Goal: Task Accomplishment & Management: Manage account settings

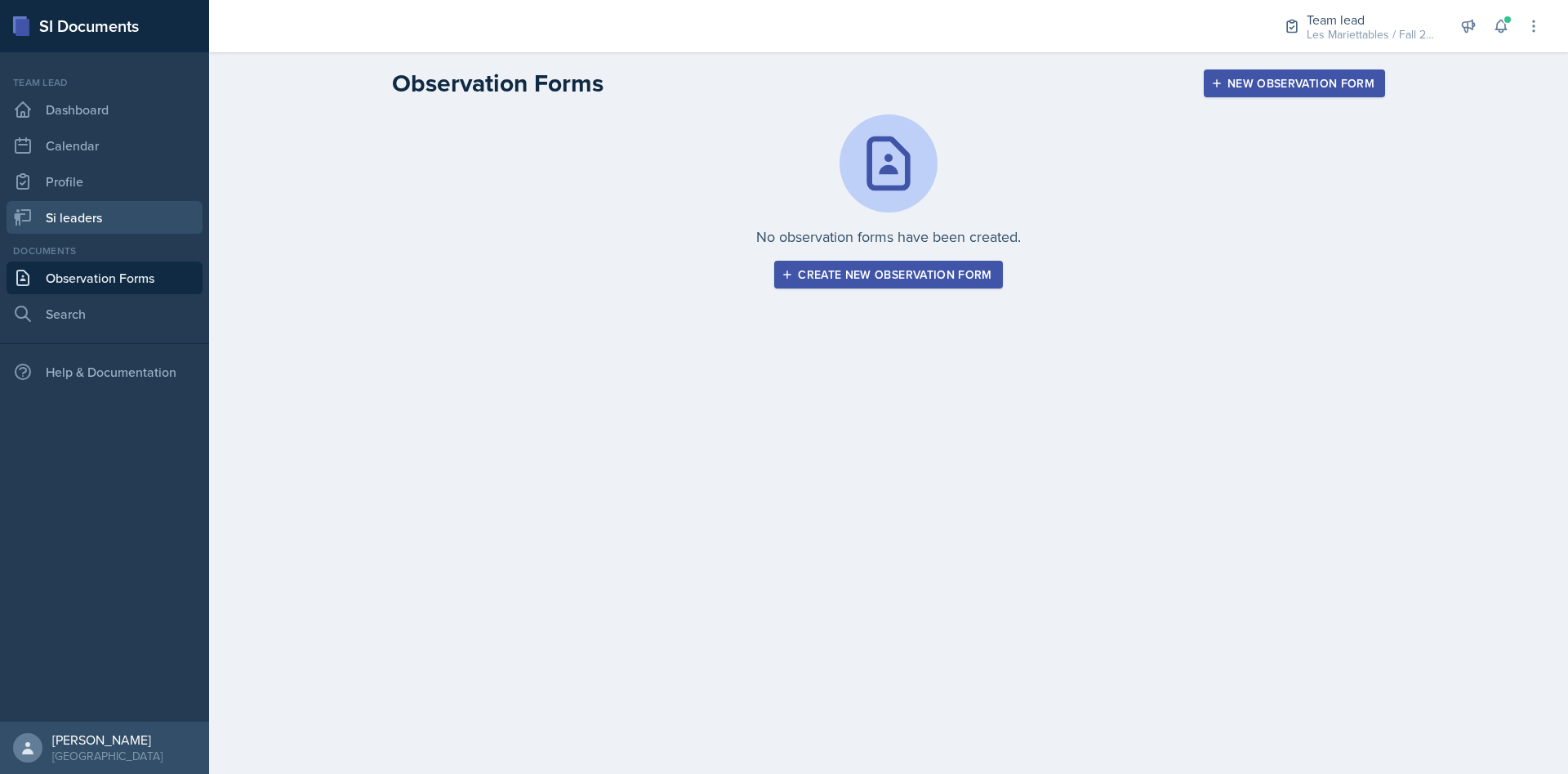
click at [106, 210] on link "Si leaders" at bounding box center [104, 217] width 196 height 32
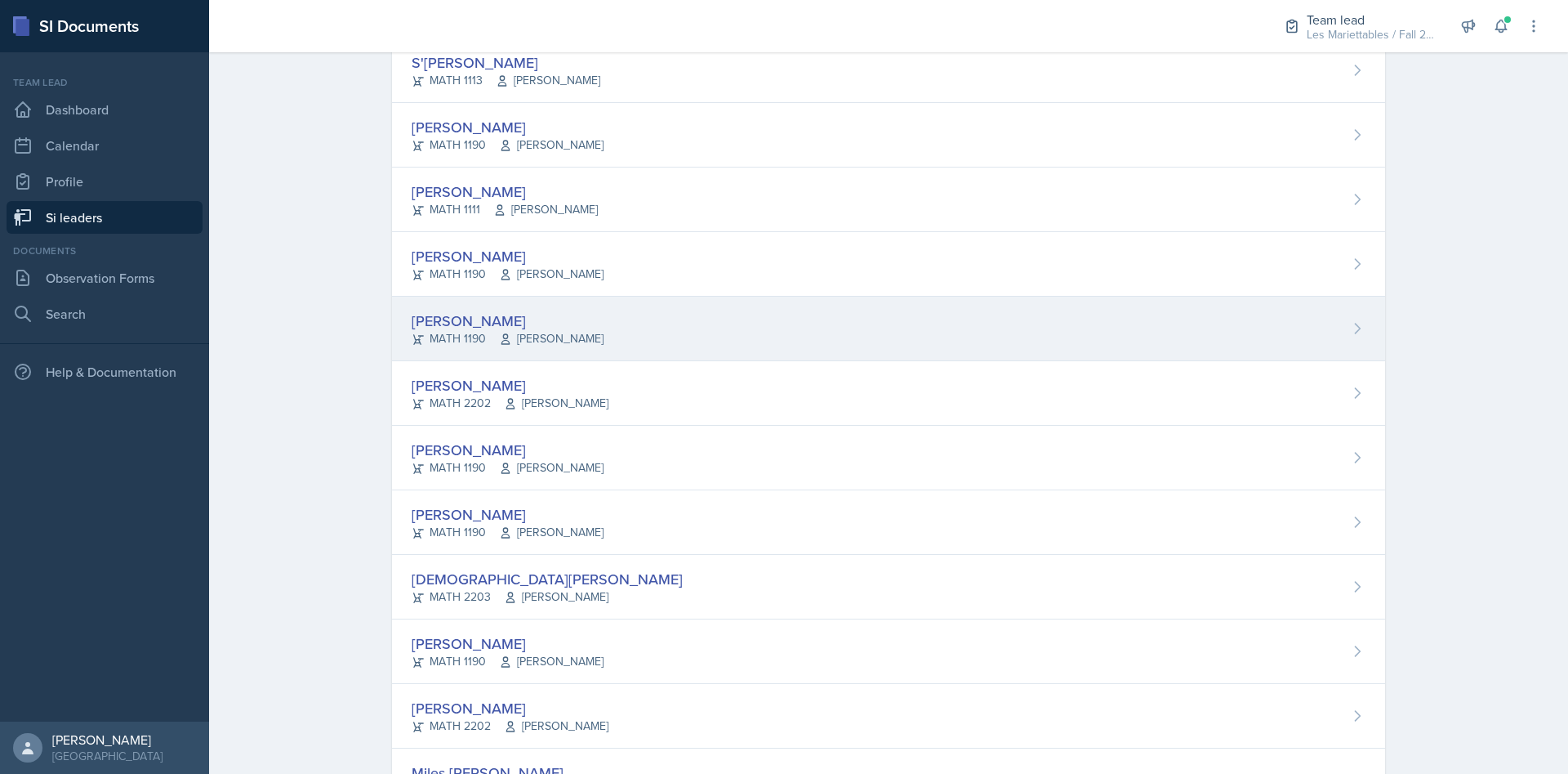
scroll to position [1220, 0]
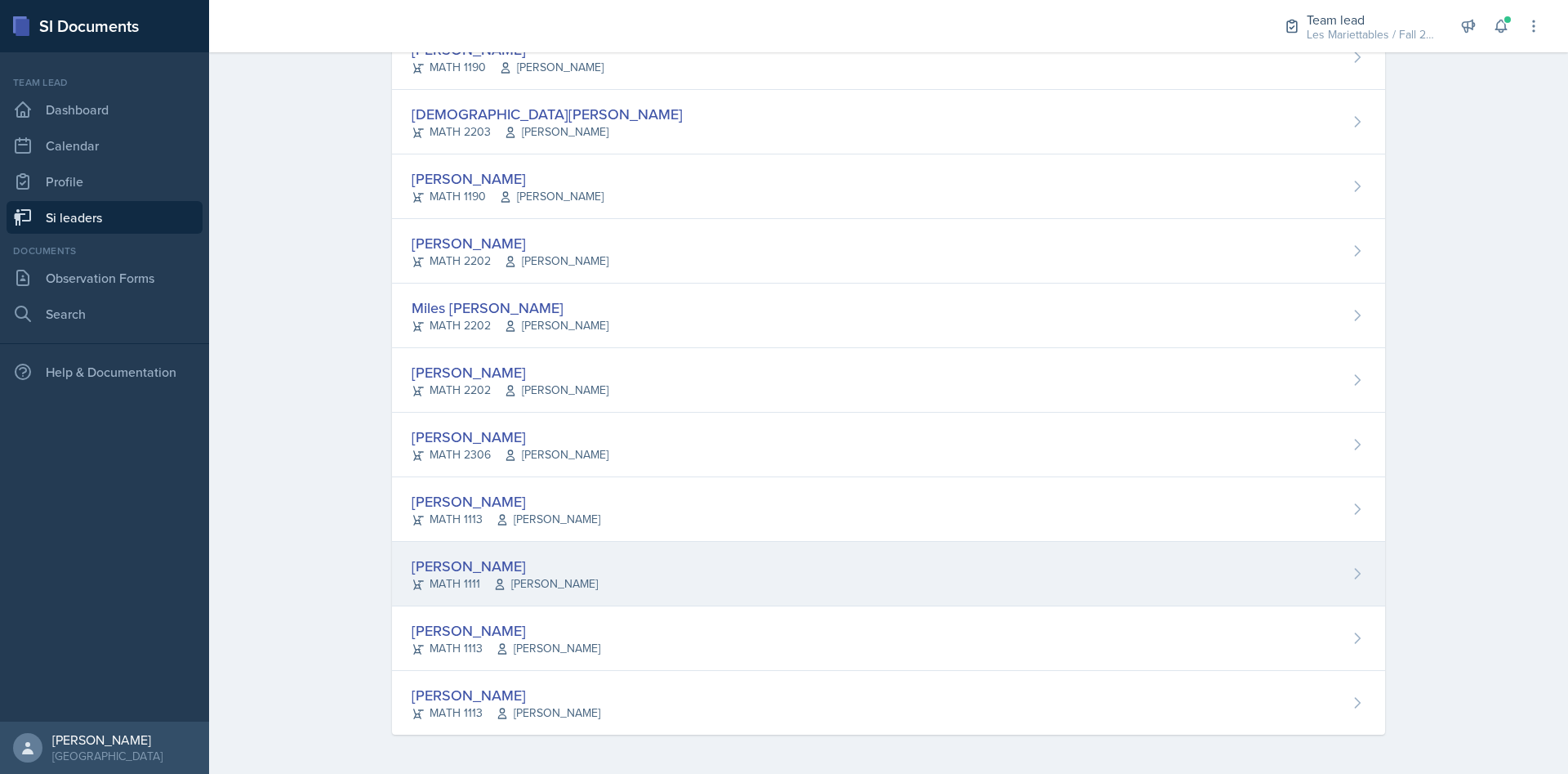
click at [619, 598] on div "[PERSON_NAME] MATH 1111 [PERSON_NAME]" at bounding box center [889, 574] width 993 height 64
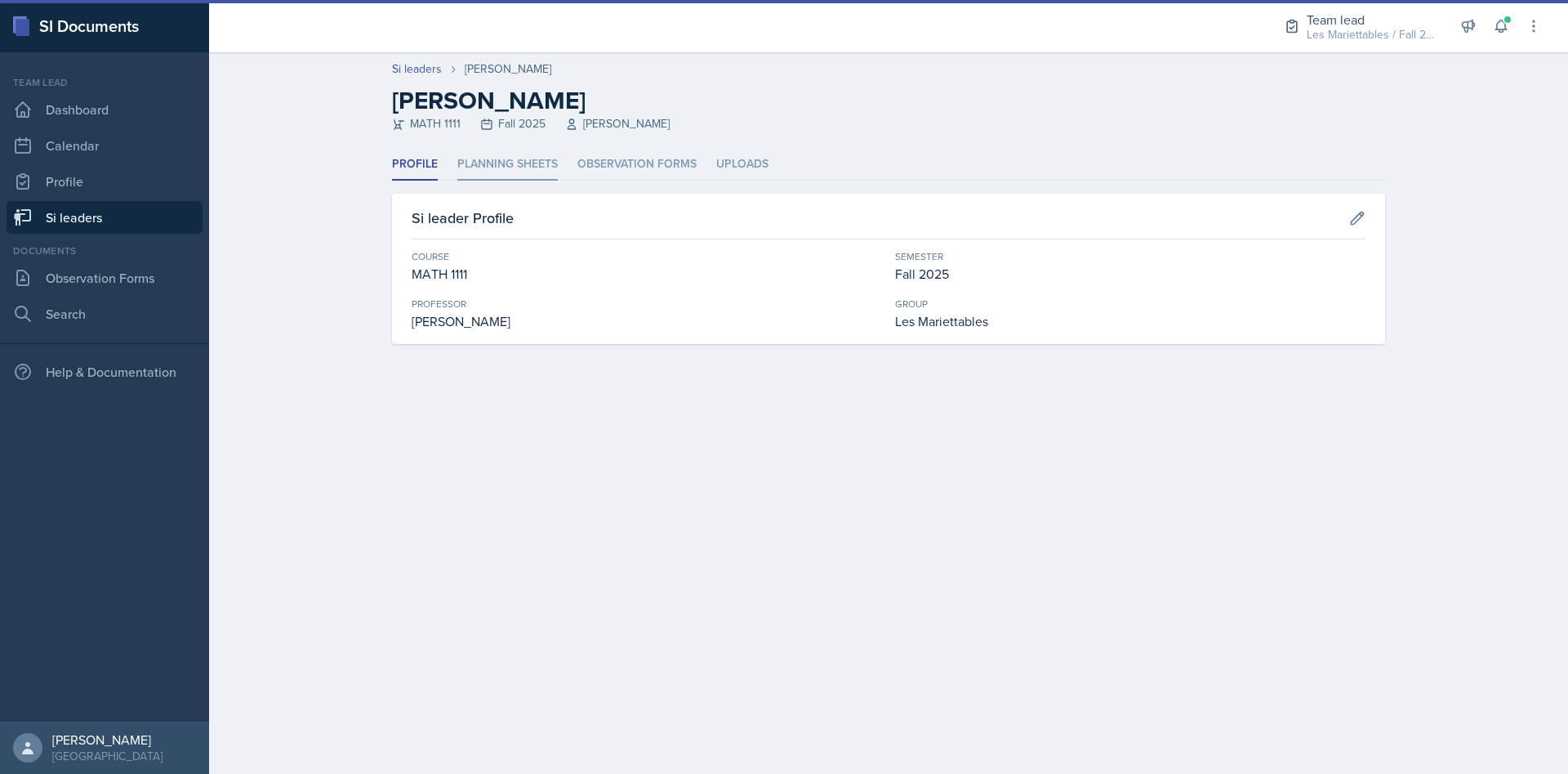
click at [537, 168] on li "Planning Sheets" at bounding box center [507, 165] width 100 height 32
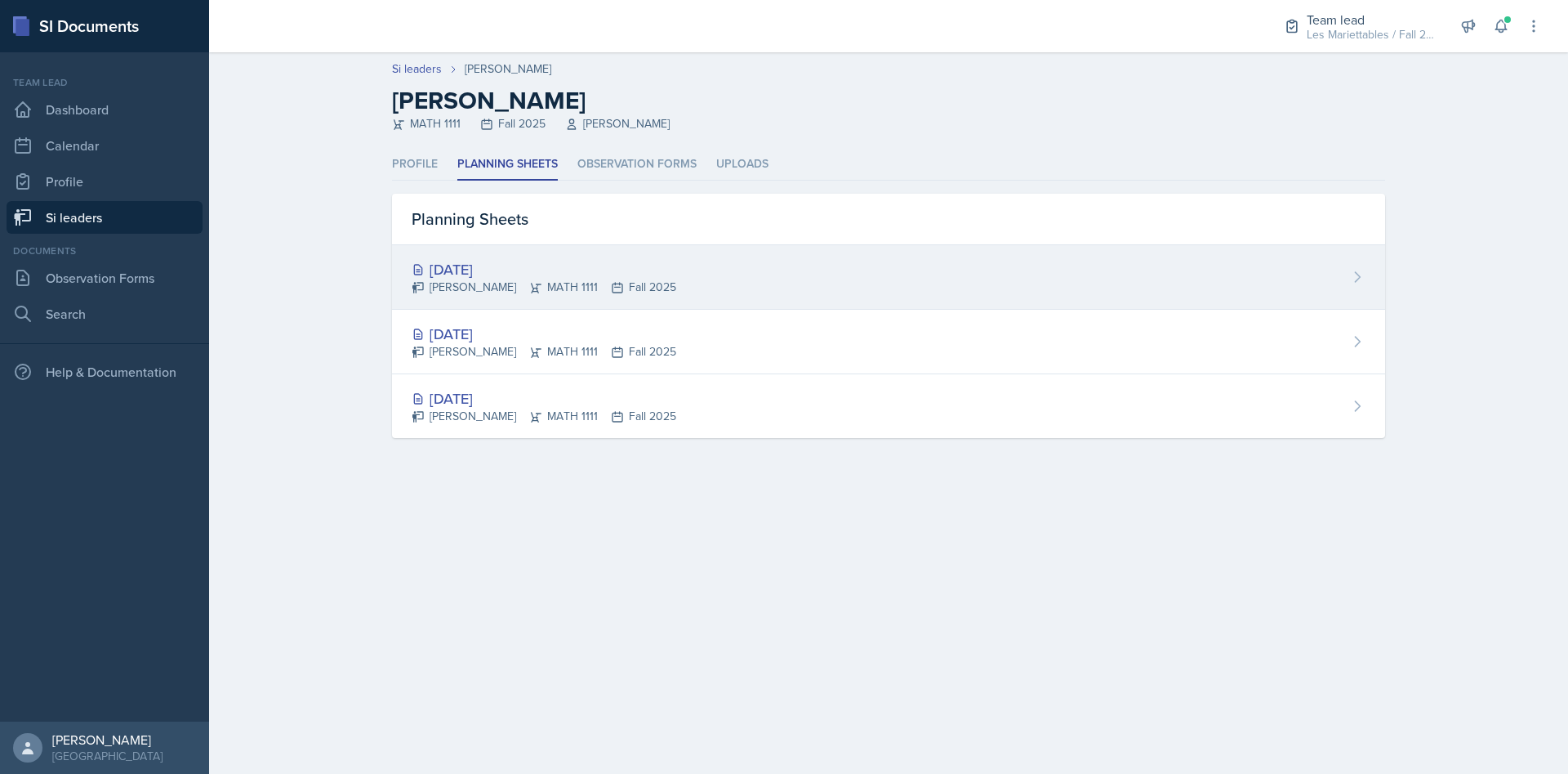
click at [525, 276] on div "[DATE]" at bounding box center [544, 268] width 265 height 22
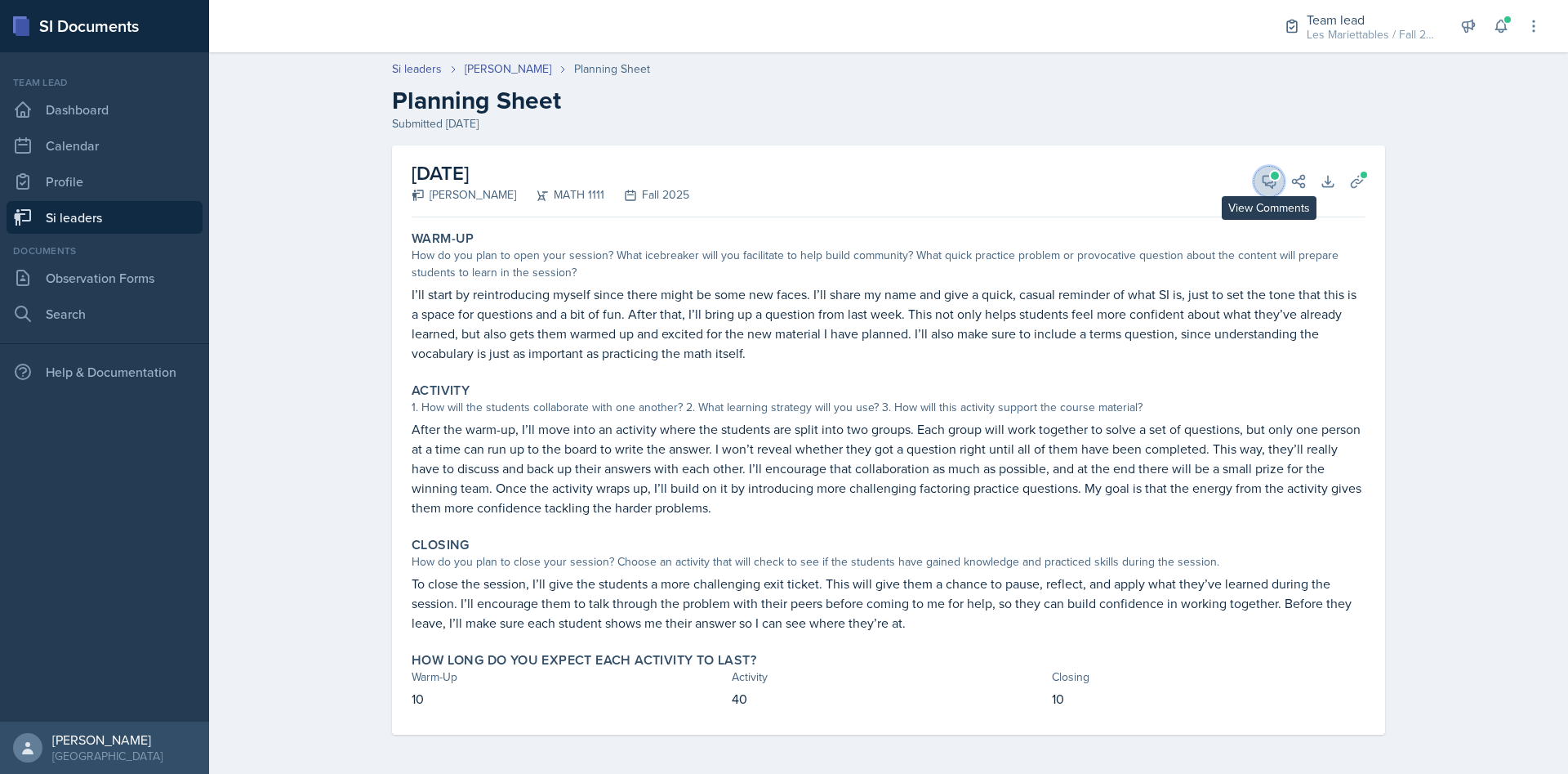
click at [1272, 186] on icon at bounding box center [1268, 181] width 17 height 17
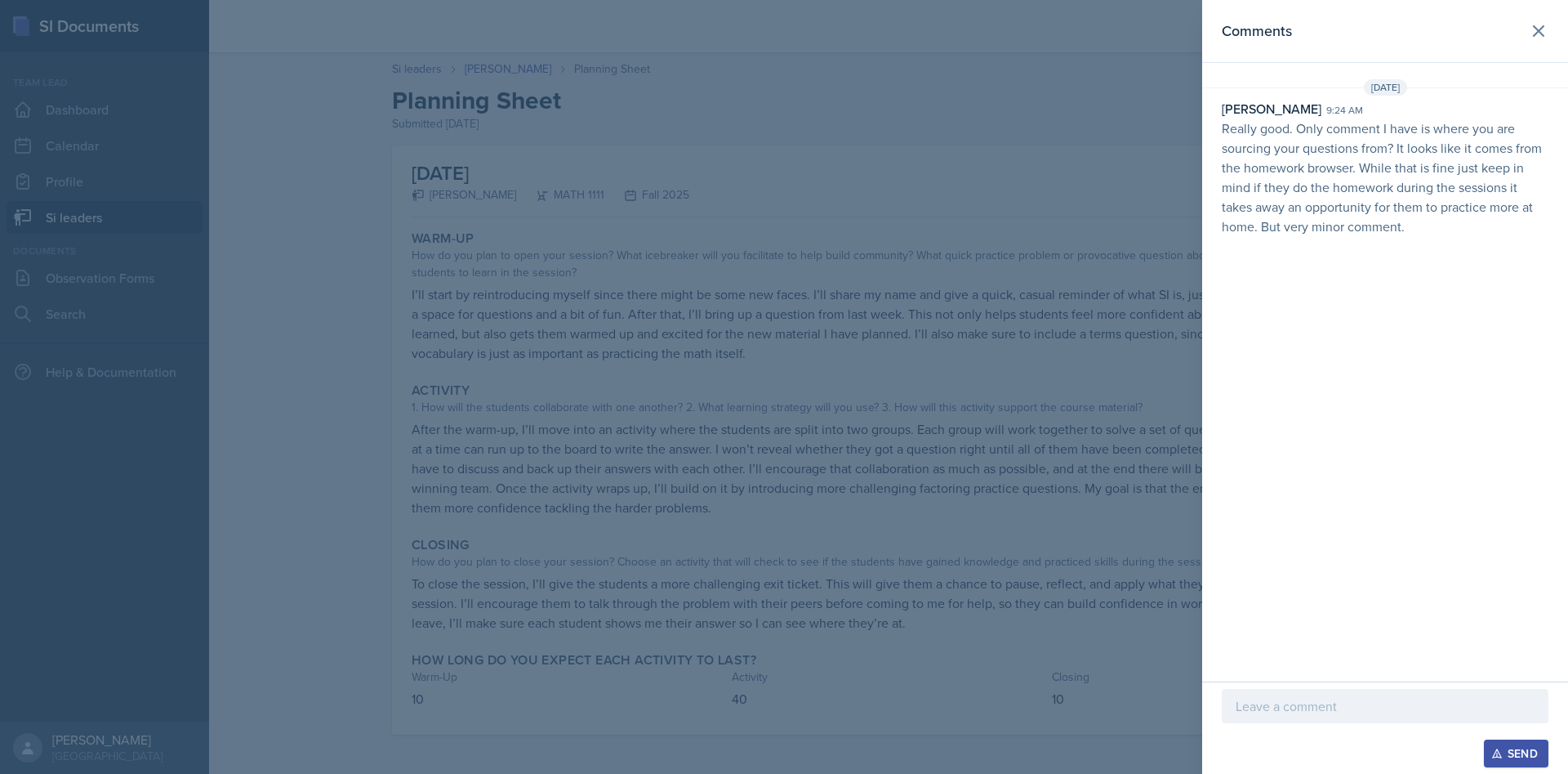
click at [1176, 221] on div at bounding box center [784, 387] width 1568 height 774
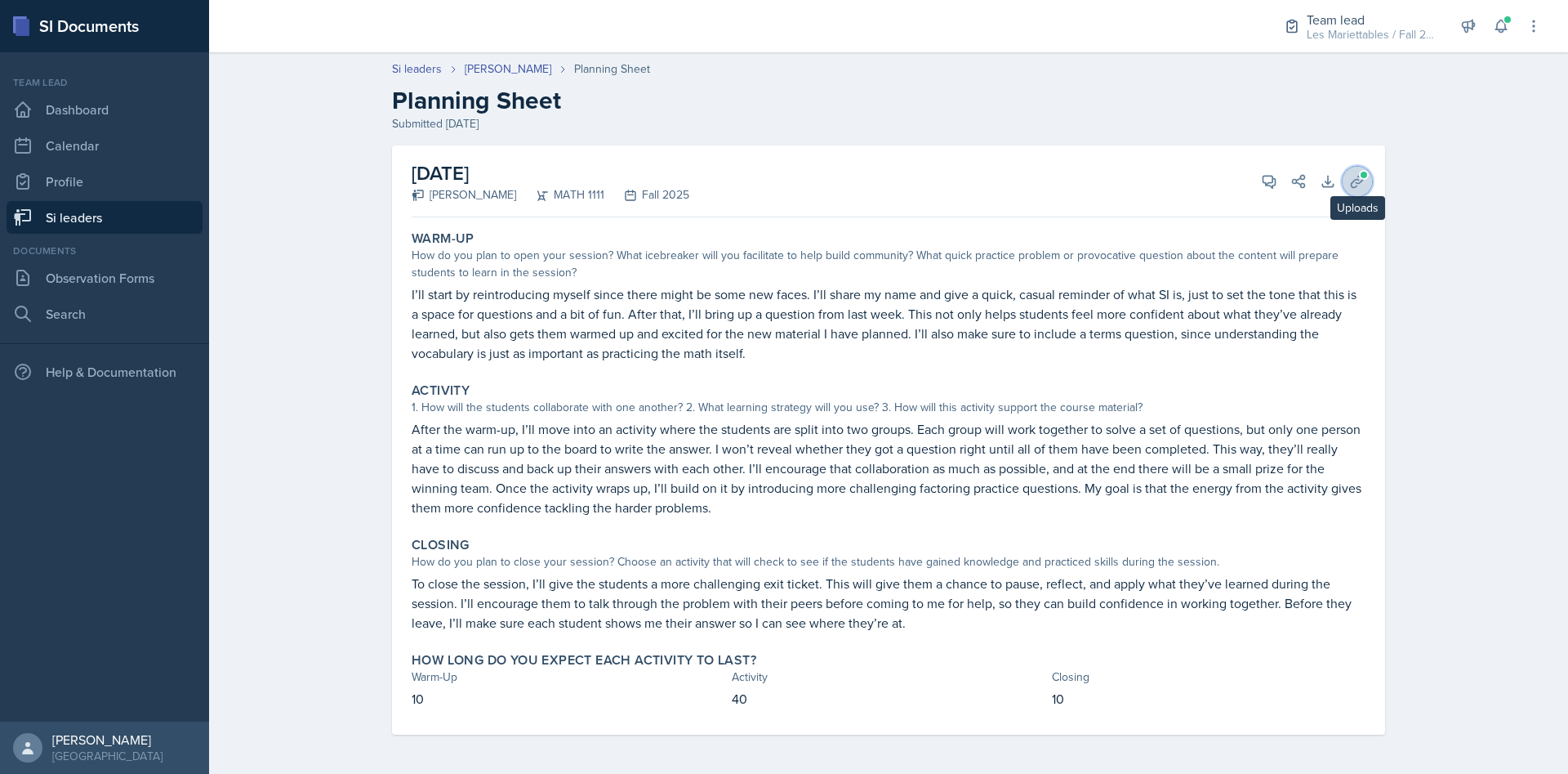
click at [1367, 183] on button "Uploads" at bounding box center [1357, 181] width 30 height 30
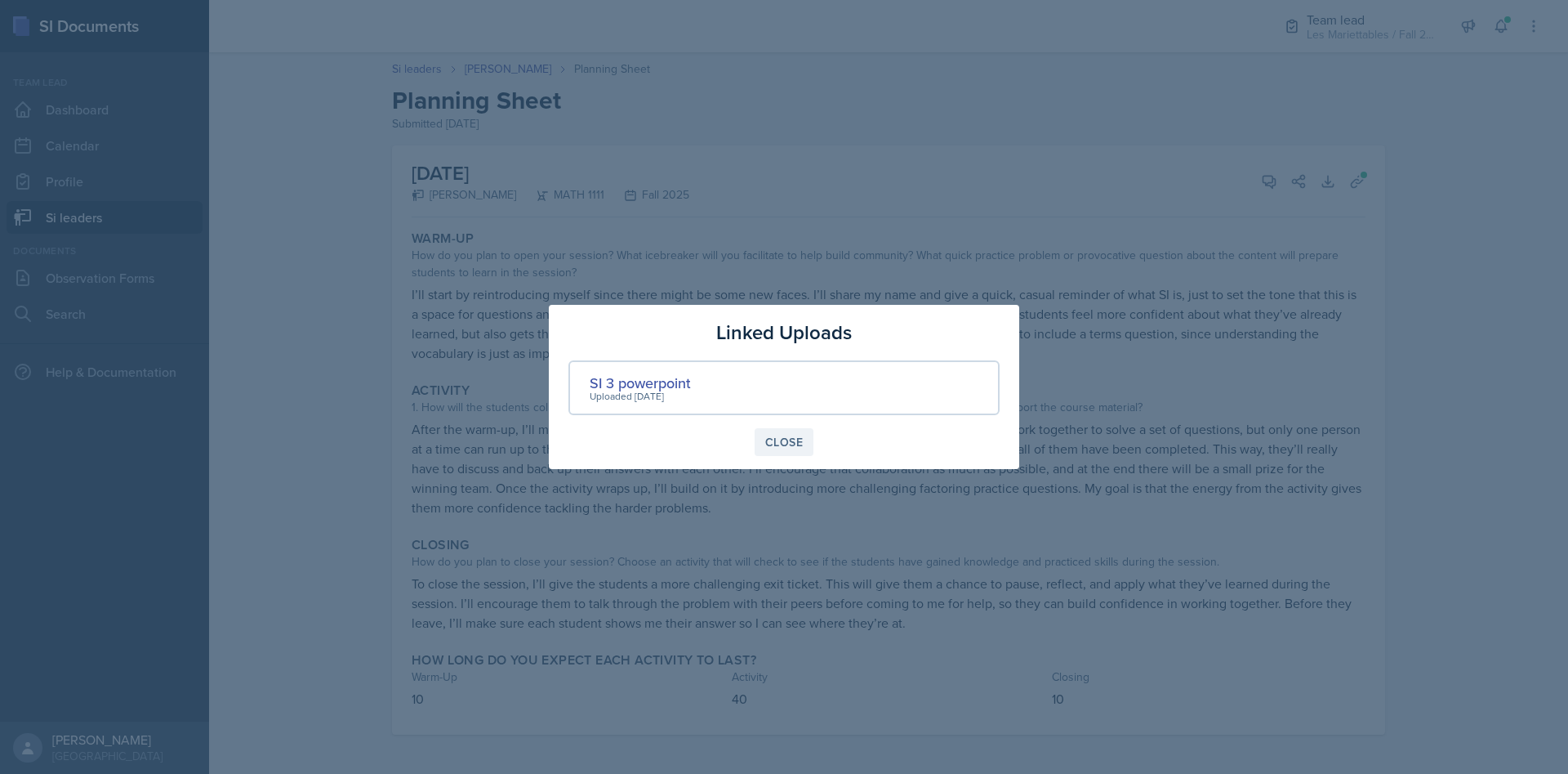
click at [786, 441] on div "Close" at bounding box center [783, 442] width 37 height 13
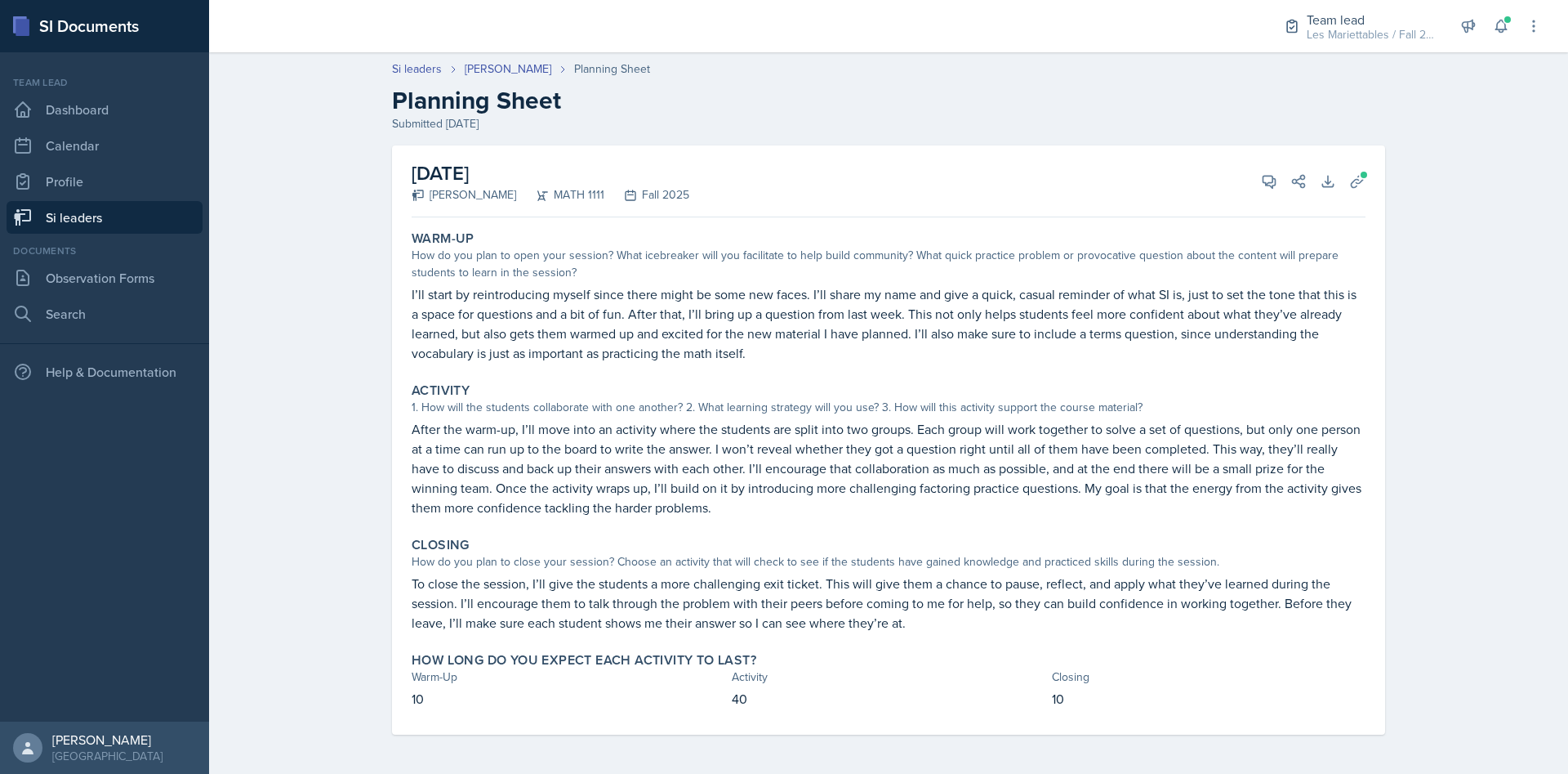
click at [98, 207] on link "Si leaders" at bounding box center [104, 217] width 196 height 32
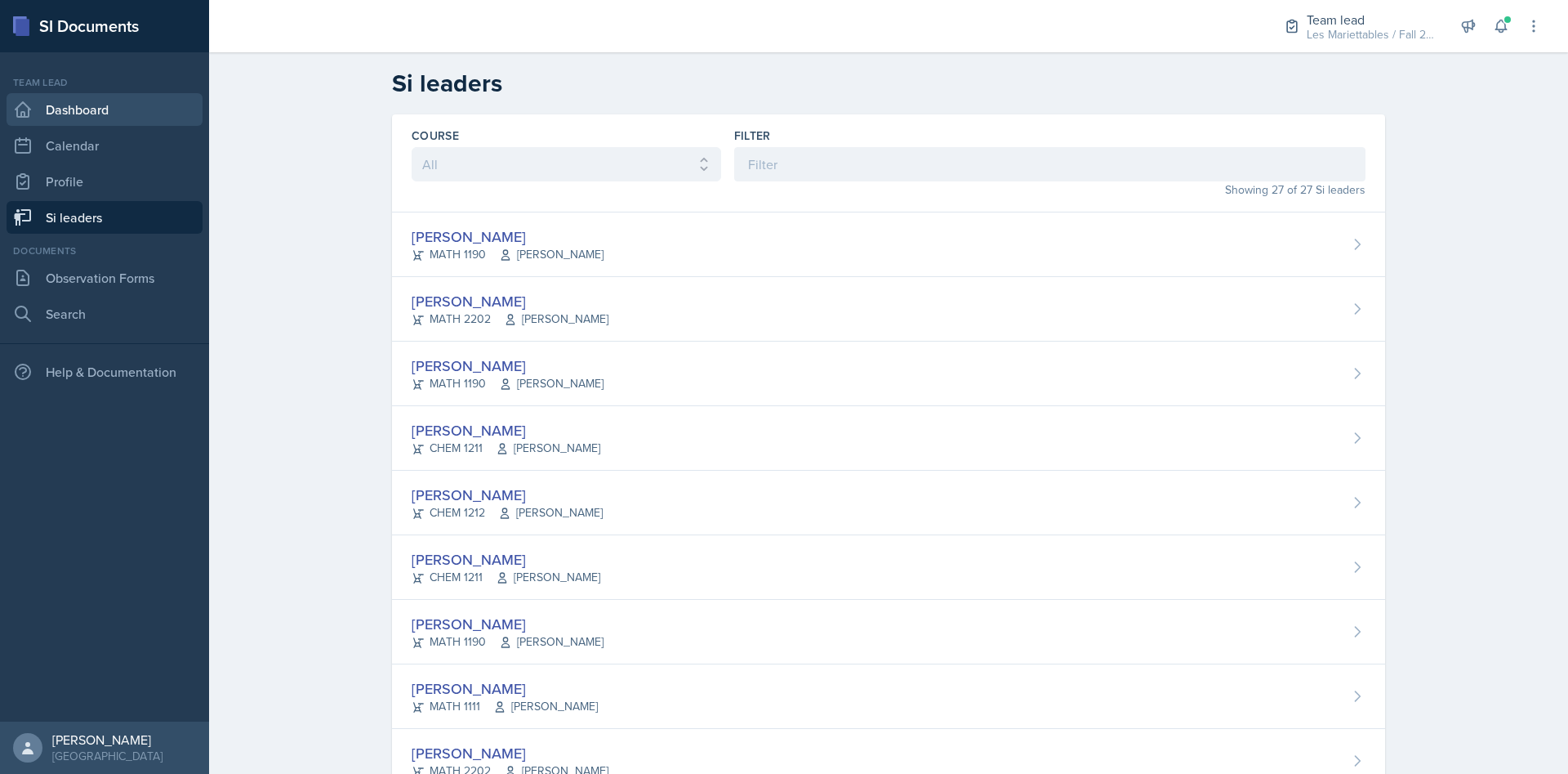
click at [124, 111] on link "Dashboard" at bounding box center [104, 109] width 196 height 32
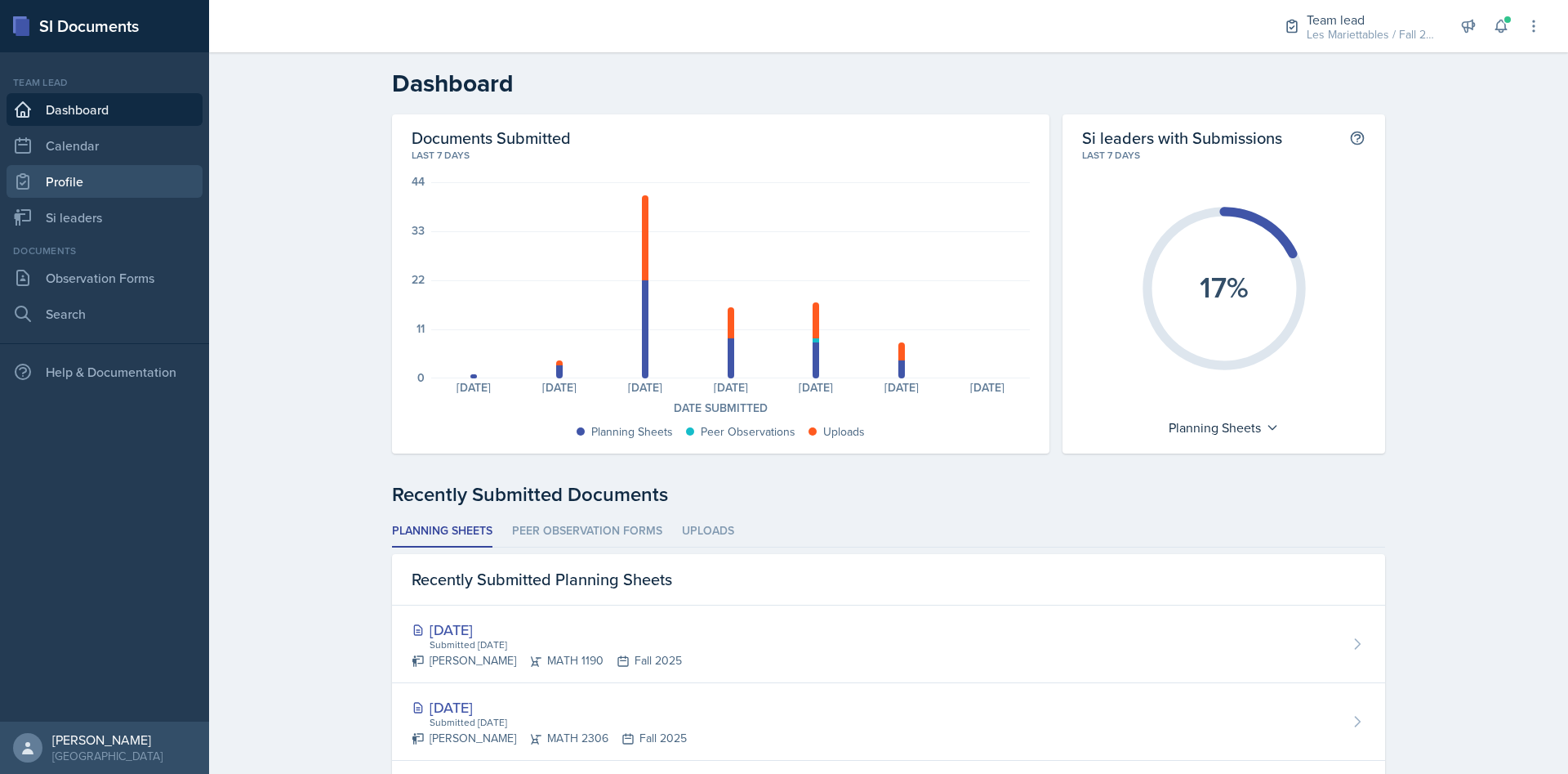
click at [91, 175] on link "Profile" at bounding box center [104, 180] width 196 height 32
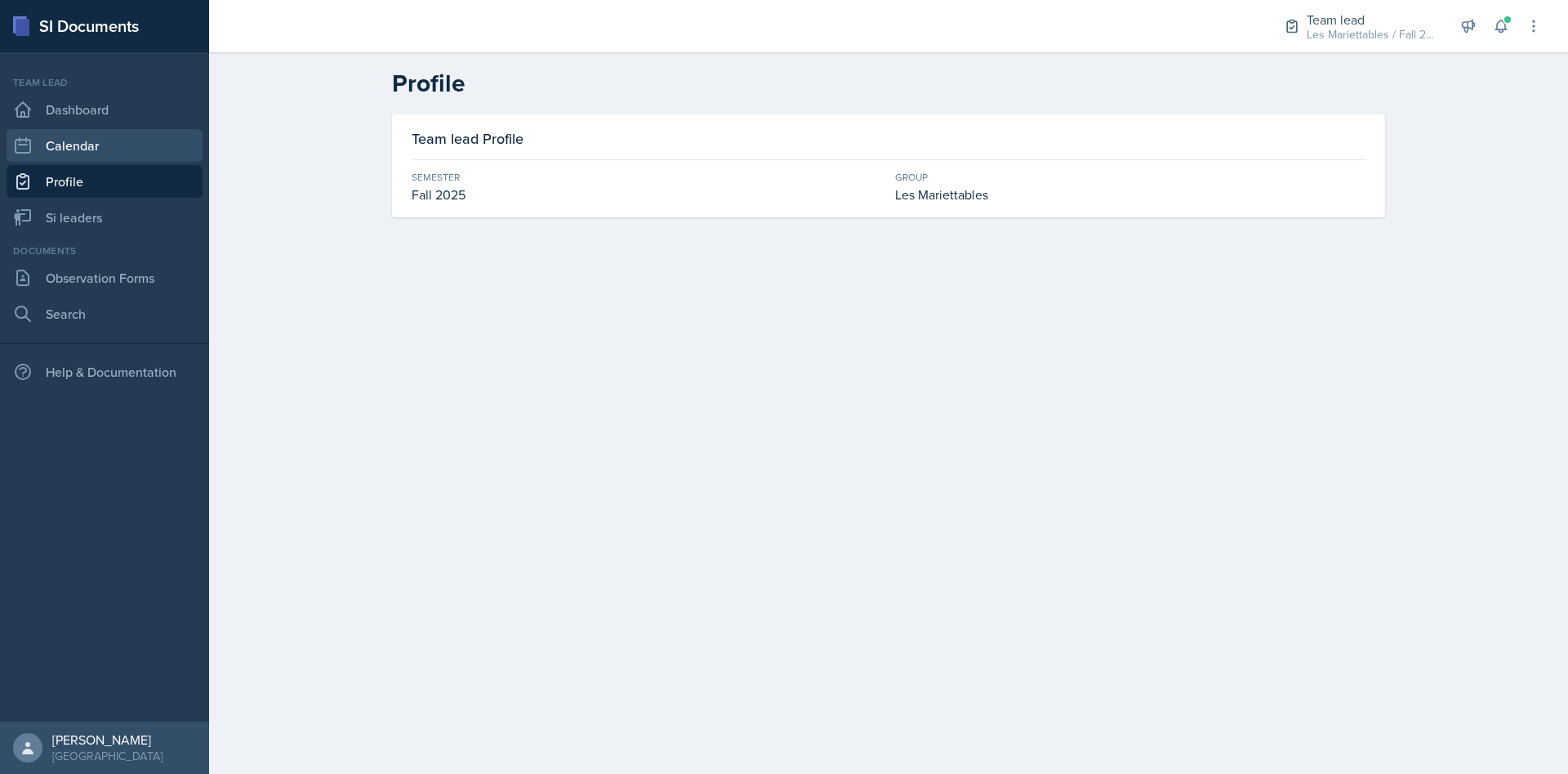
click at [107, 146] on link "Calendar" at bounding box center [104, 145] width 196 height 32
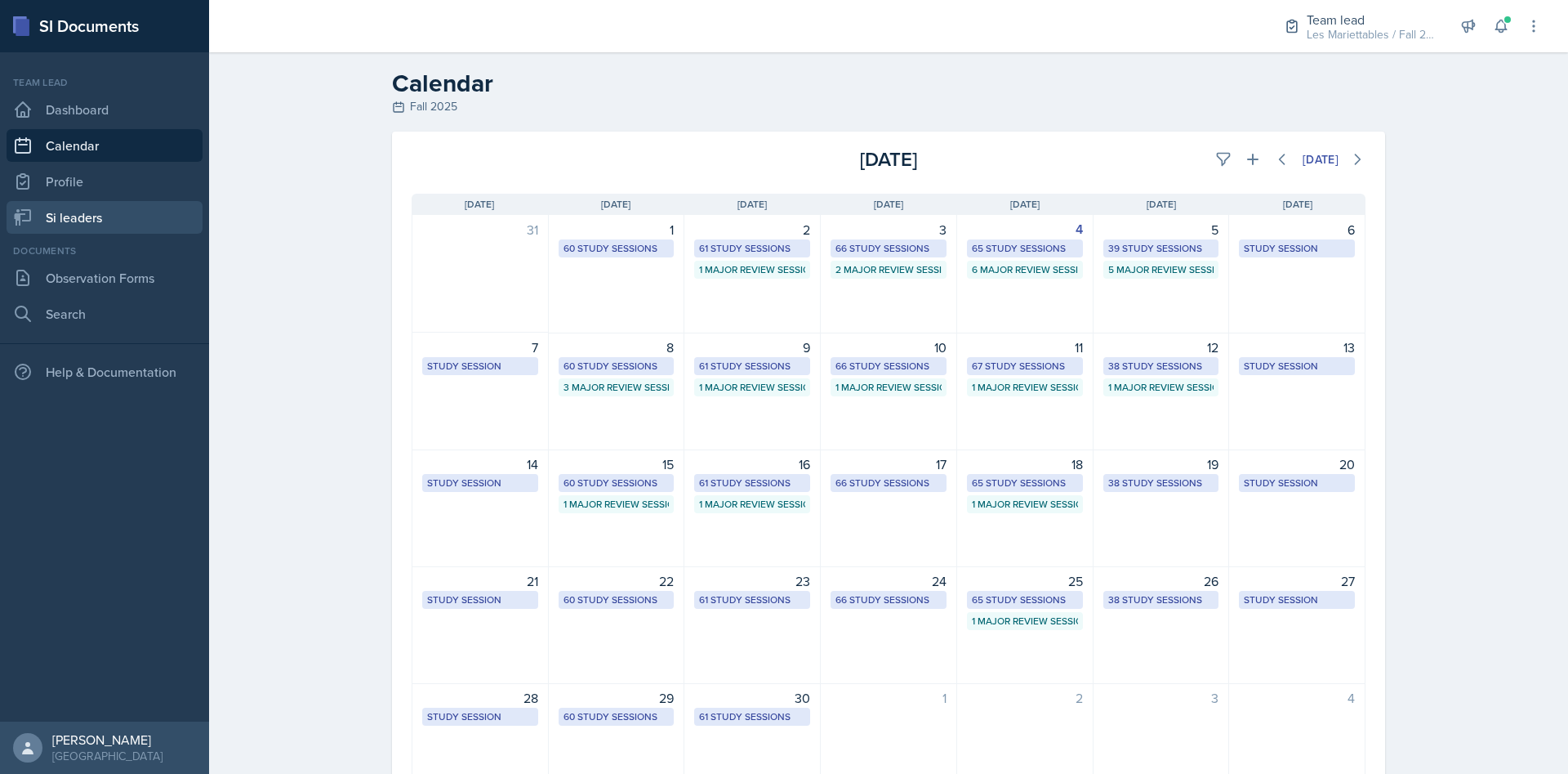
click at [84, 217] on link "Si leaders" at bounding box center [104, 217] width 196 height 32
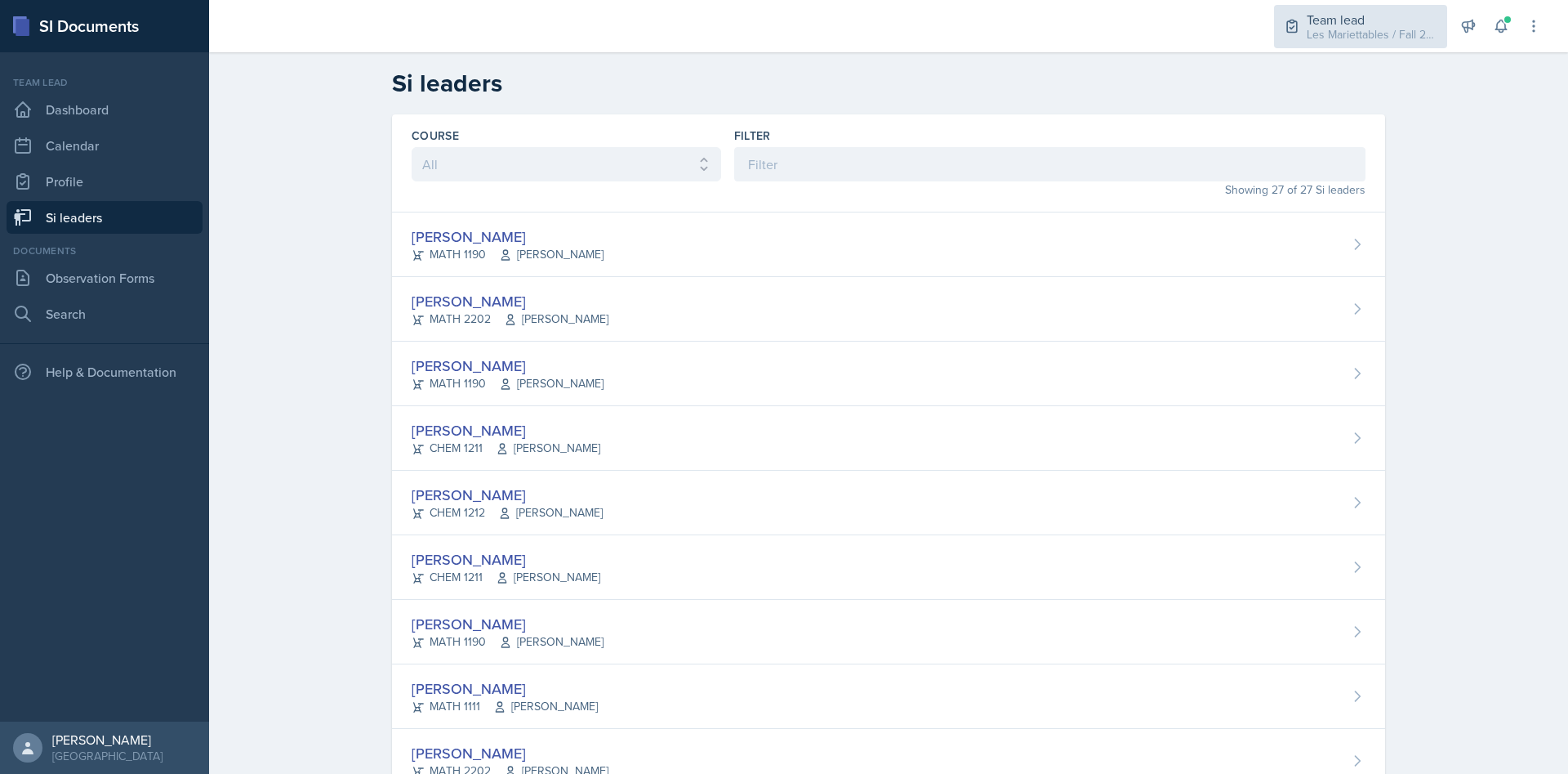
click at [1374, 21] on div "Team lead" at bounding box center [1372, 19] width 131 height 19
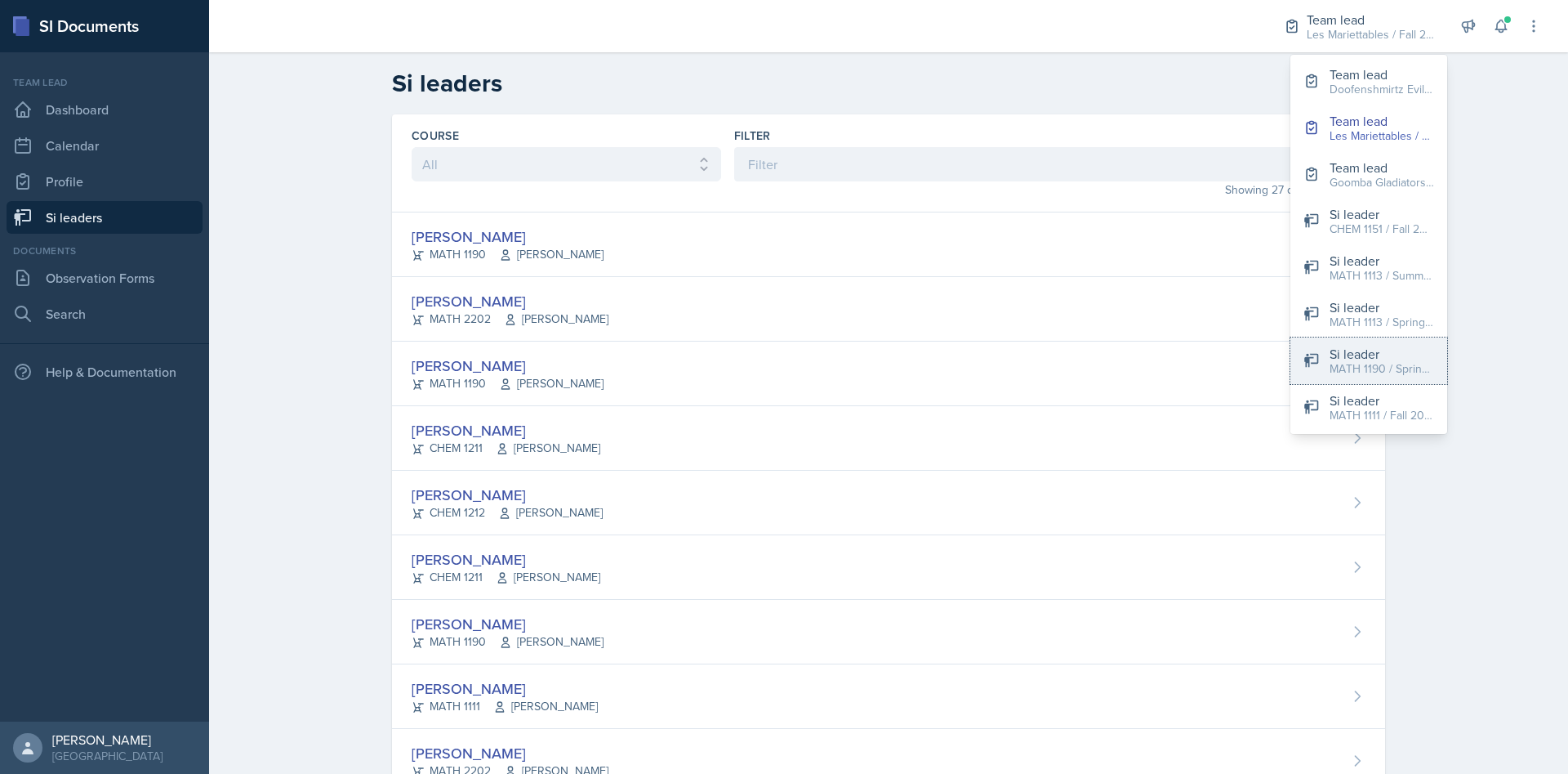
click at [1374, 344] on div "Si leader" at bounding box center [1382, 354] width 105 height 19
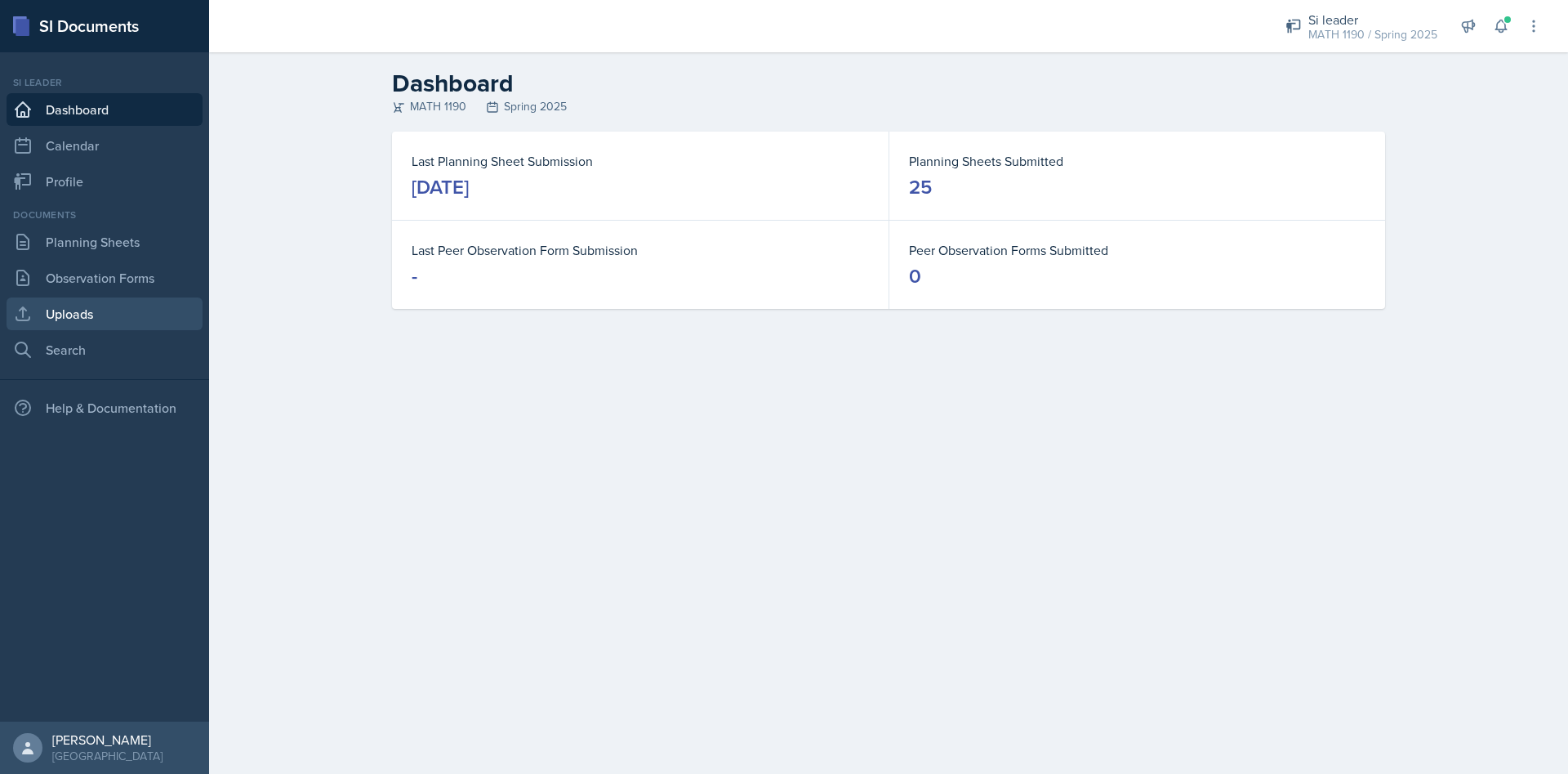
click at [115, 316] on link "Uploads" at bounding box center [104, 313] width 196 height 32
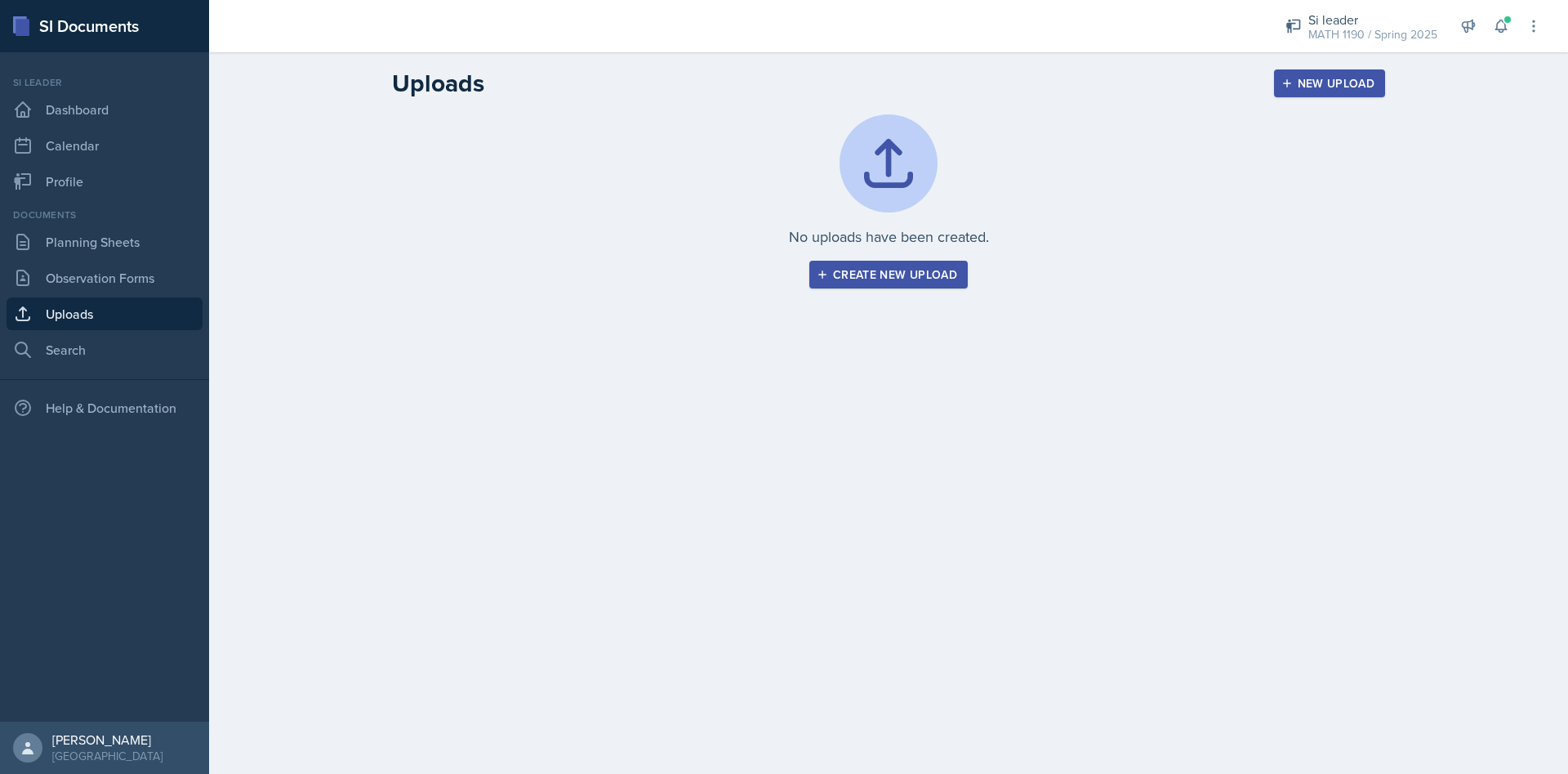
click at [852, 279] on div "Create new upload" at bounding box center [888, 274] width 137 height 13
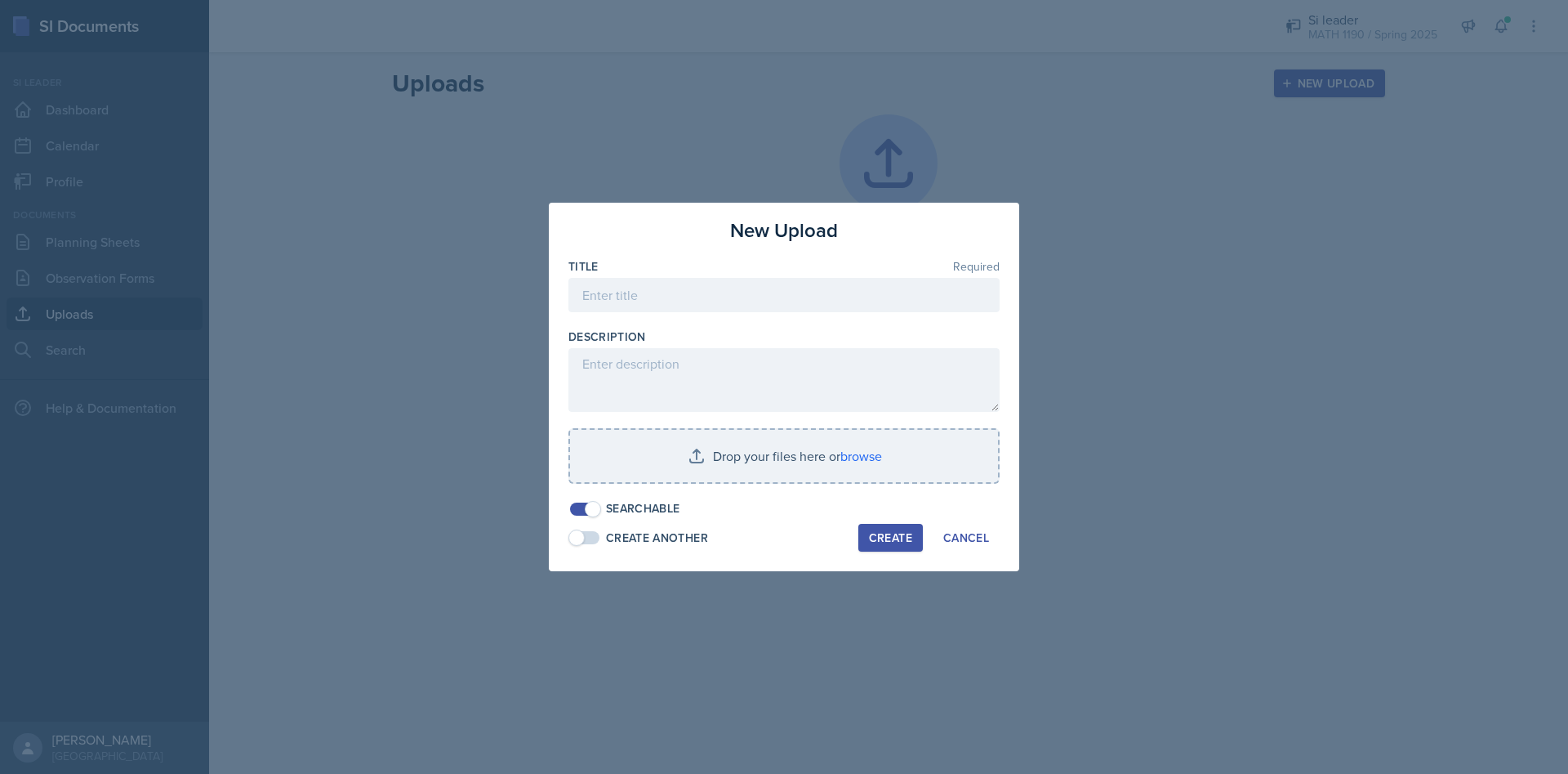
click at [749, 275] on div "Title Required" at bounding box center [783, 293] width 431 height 71
click at [737, 285] on input at bounding box center [783, 295] width 431 height 34
type input "math1190 powerpoint"
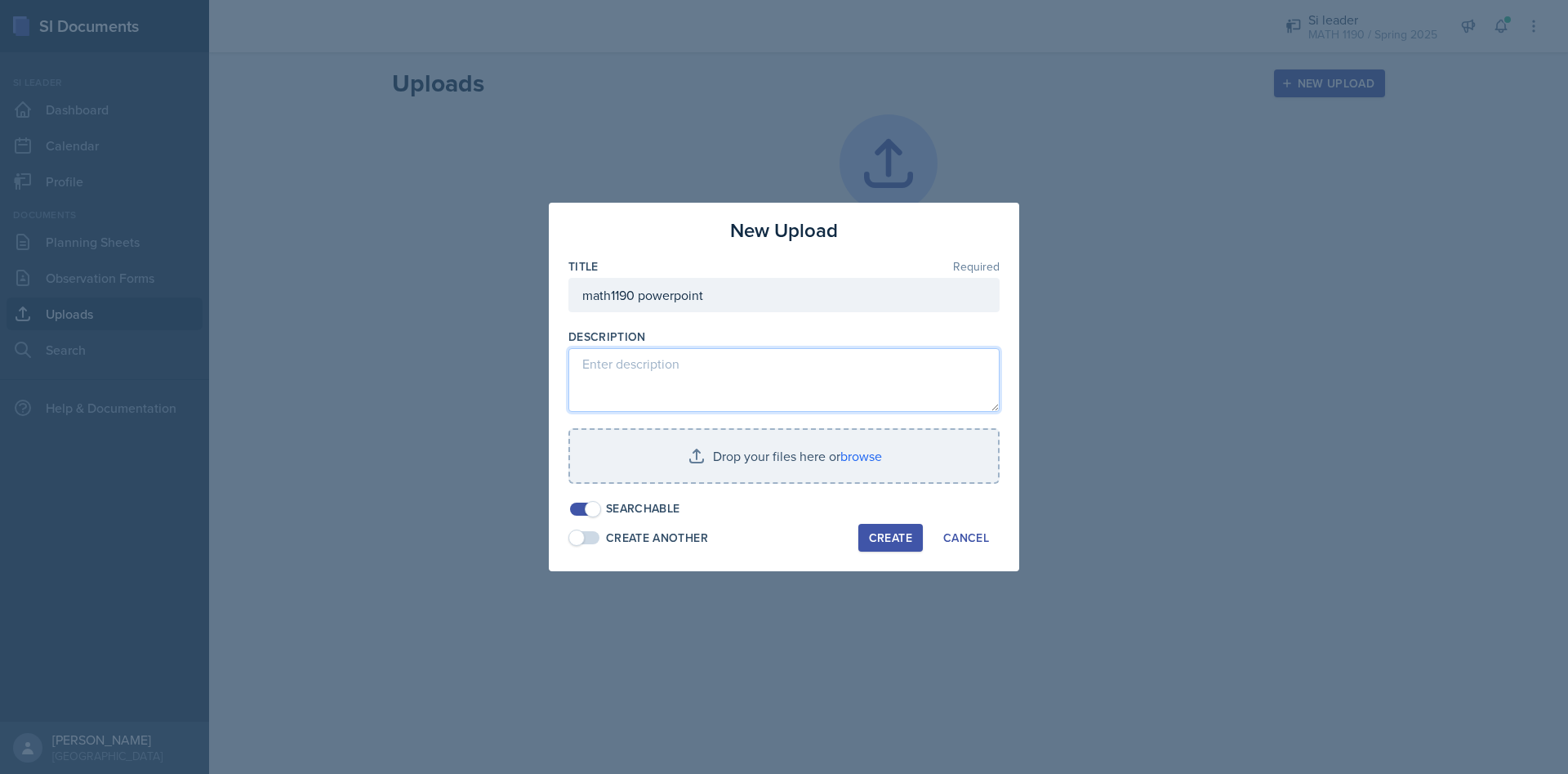
click at [767, 392] on textarea at bounding box center [783, 379] width 431 height 64
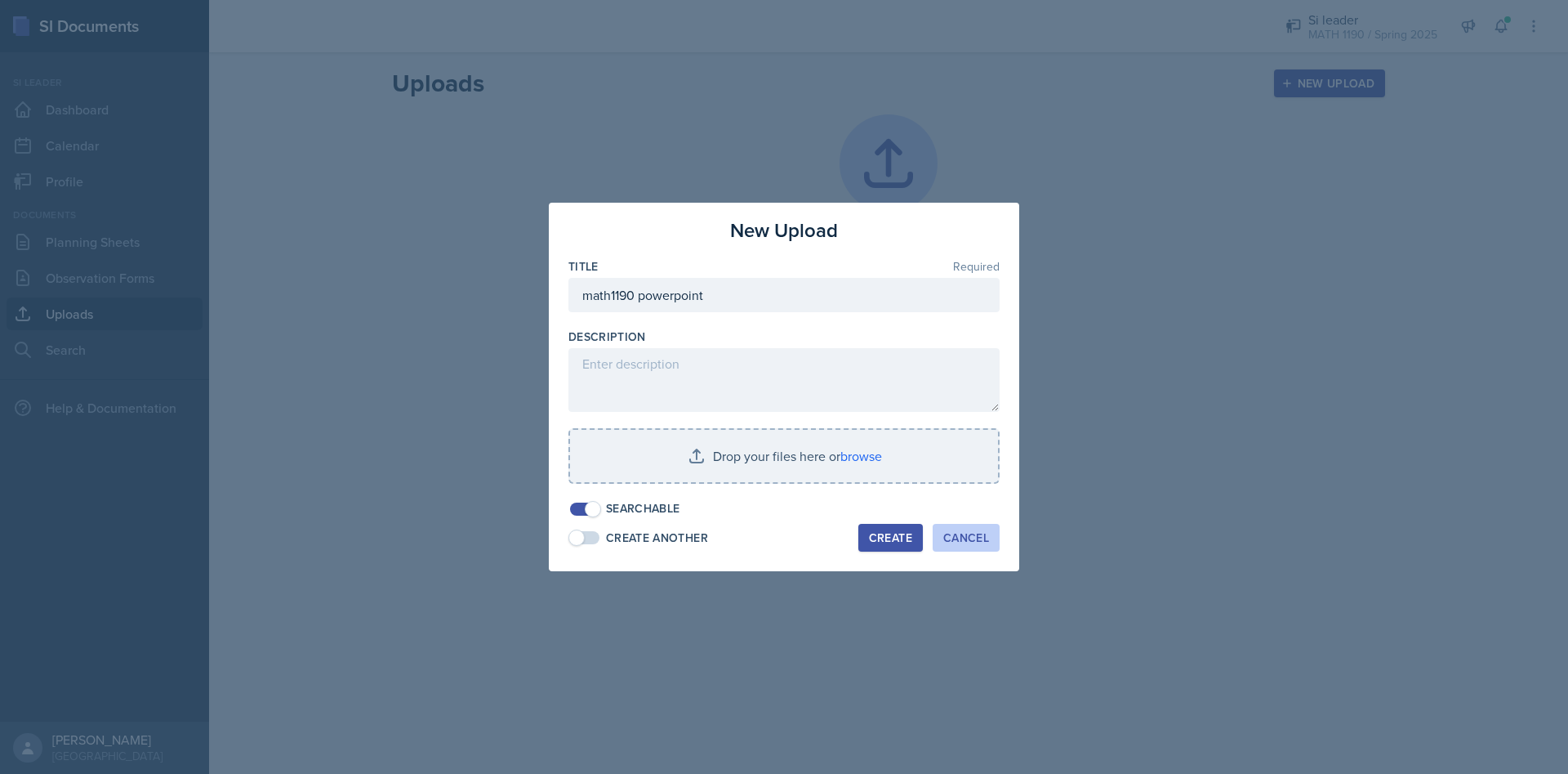
click at [987, 538] on div "Cancel" at bounding box center [966, 537] width 45 height 13
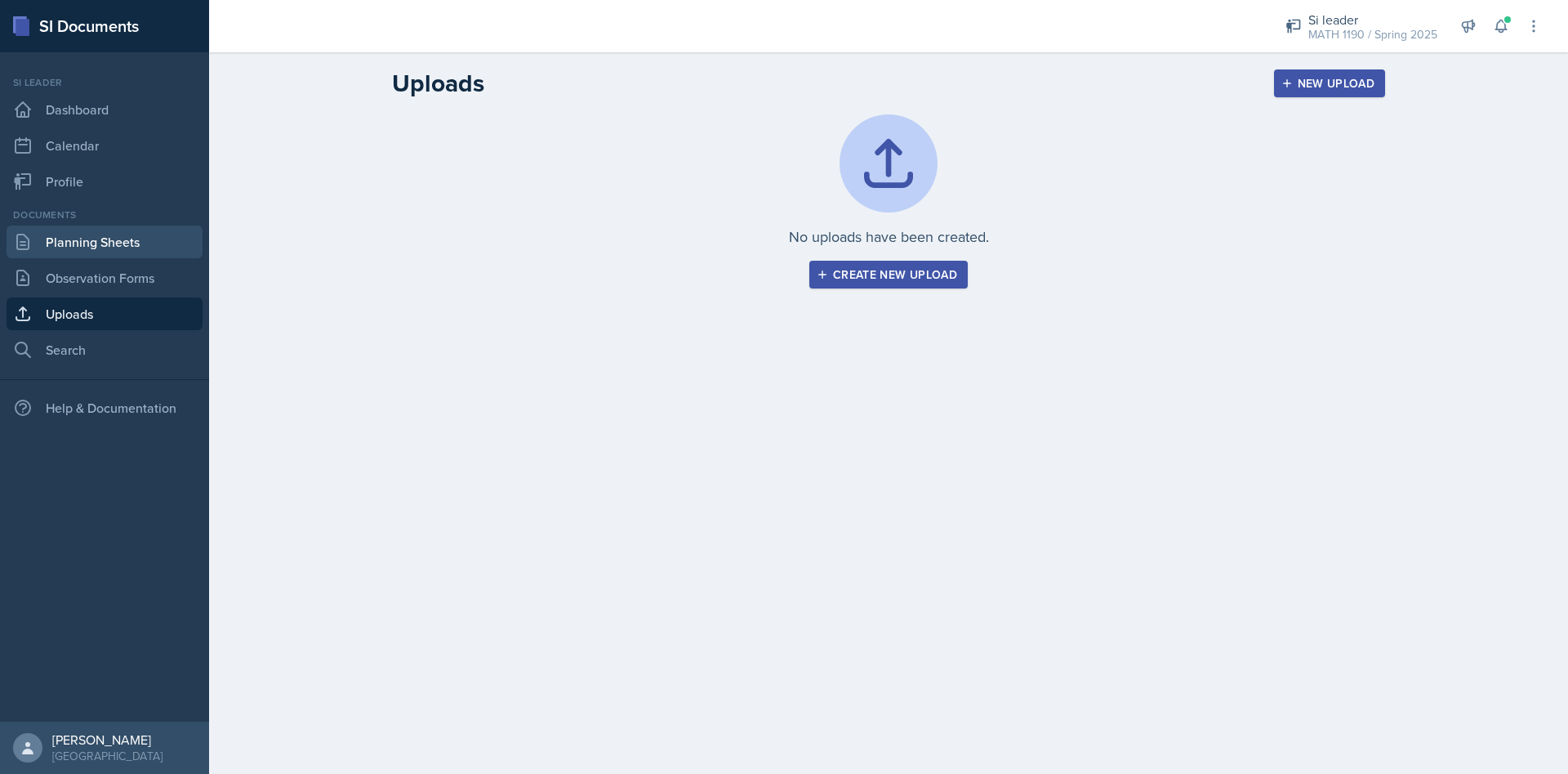
click at [88, 253] on link "Planning Sheets" at bounding box center [104, 241] width 196 height 32
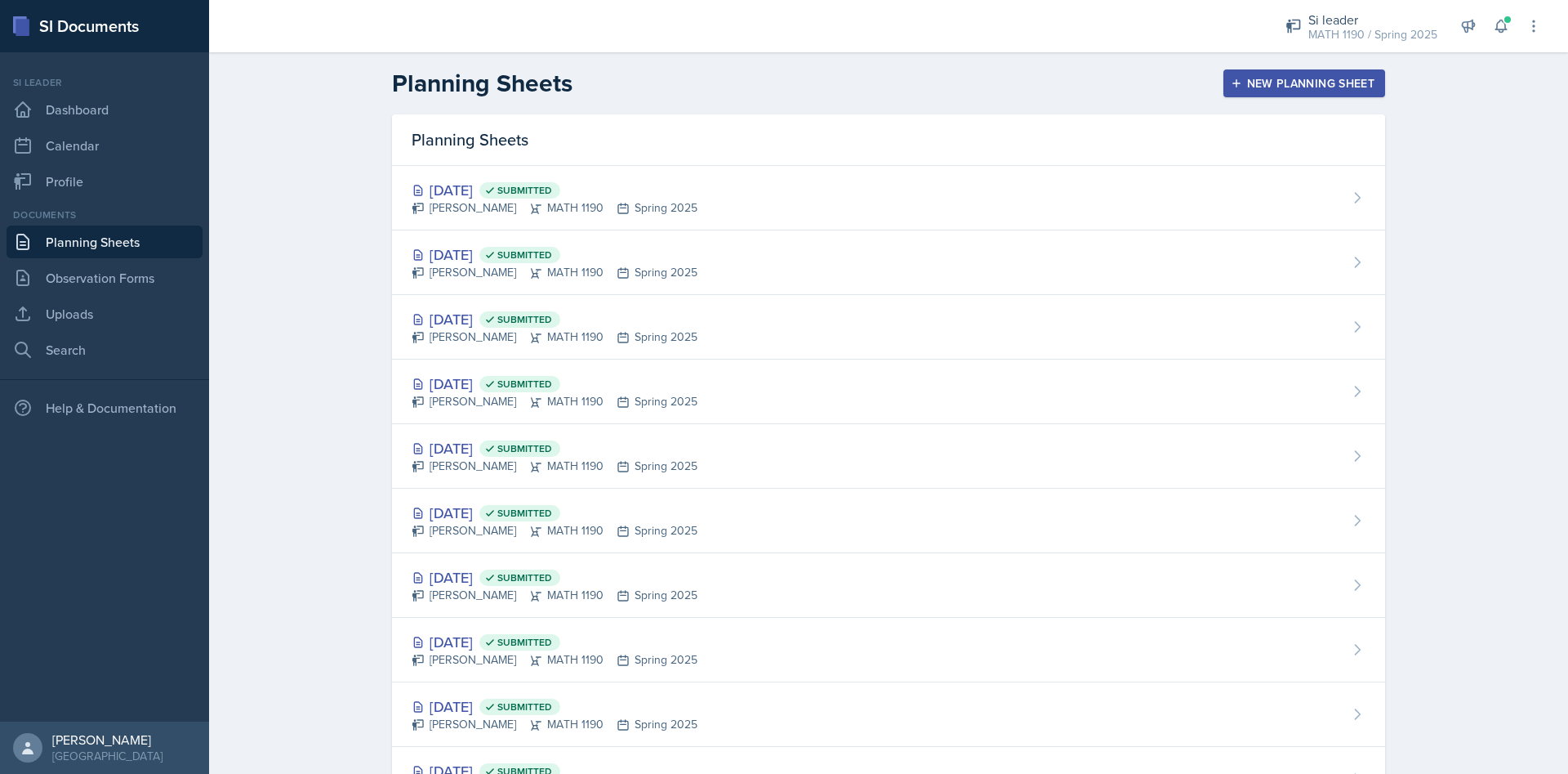
click at [1256, 77] on div "New Planning Sheet" at bounding box center [1303, 83] width 140 height 13
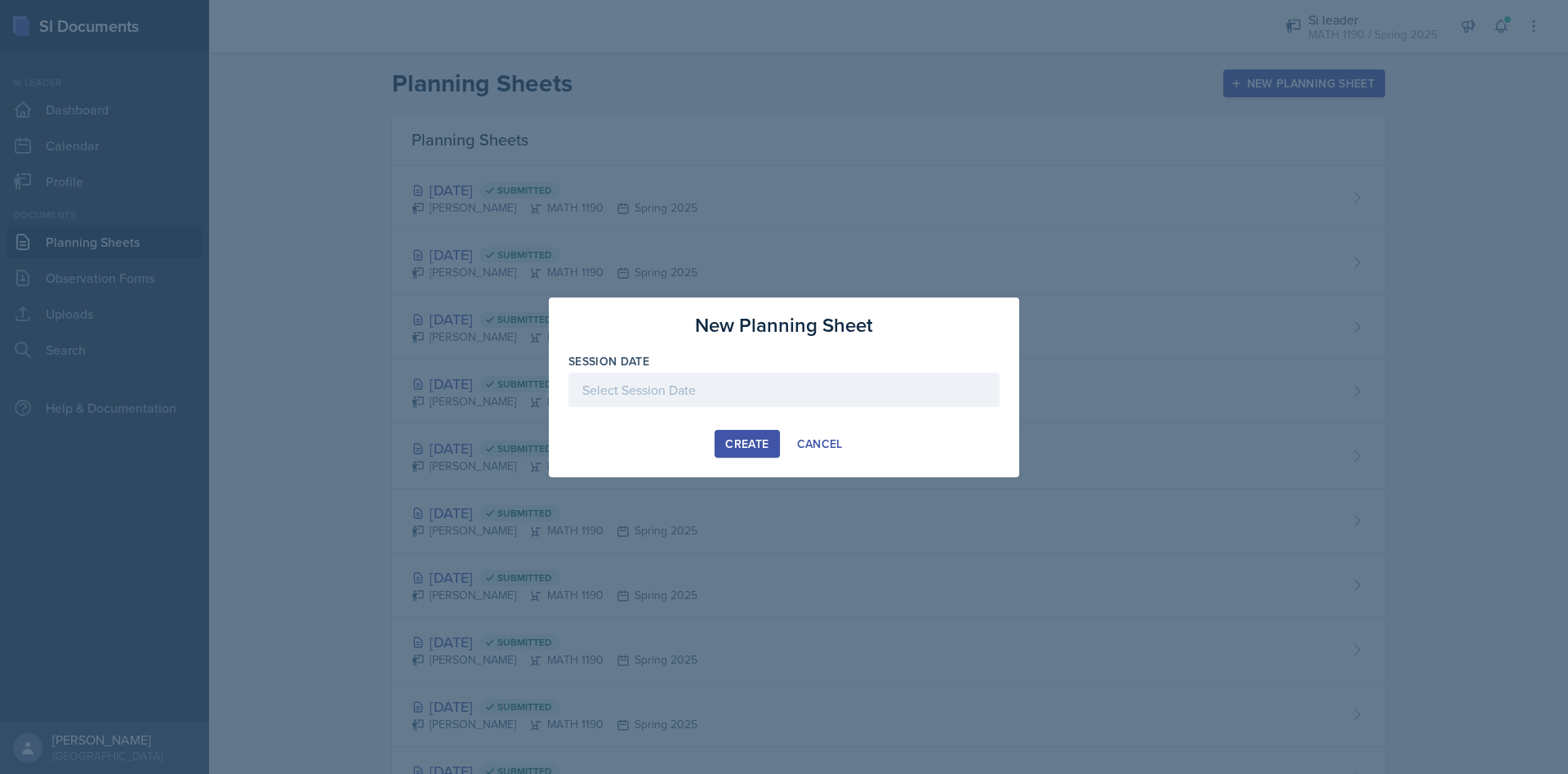
click at [783, 399] on div at bounding box center [783, 389] width 431 height 34
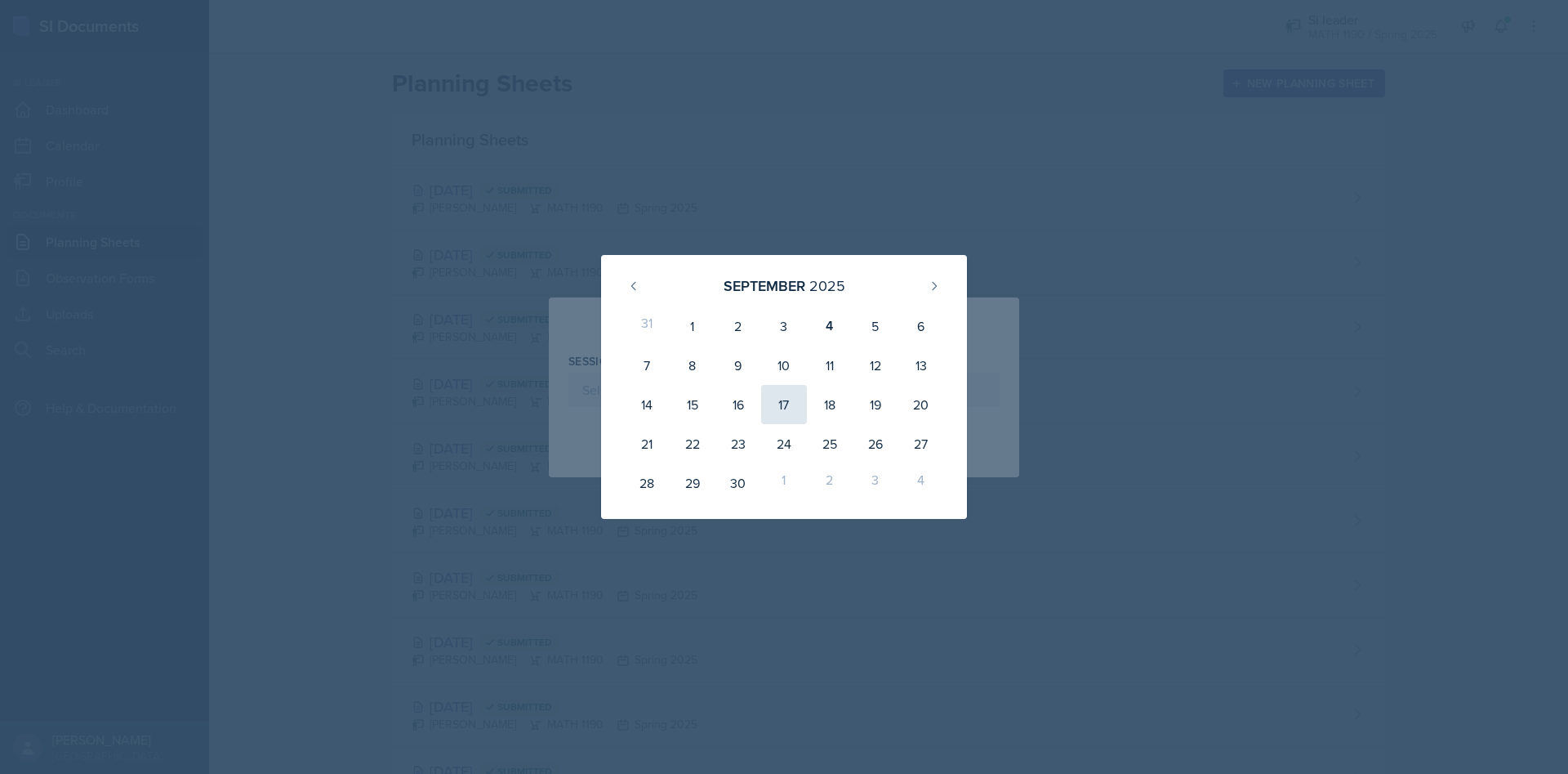
click at [782, 406] on div "17" at bounding box center [784, 404] width 45 height 39
type input "[DATE]"
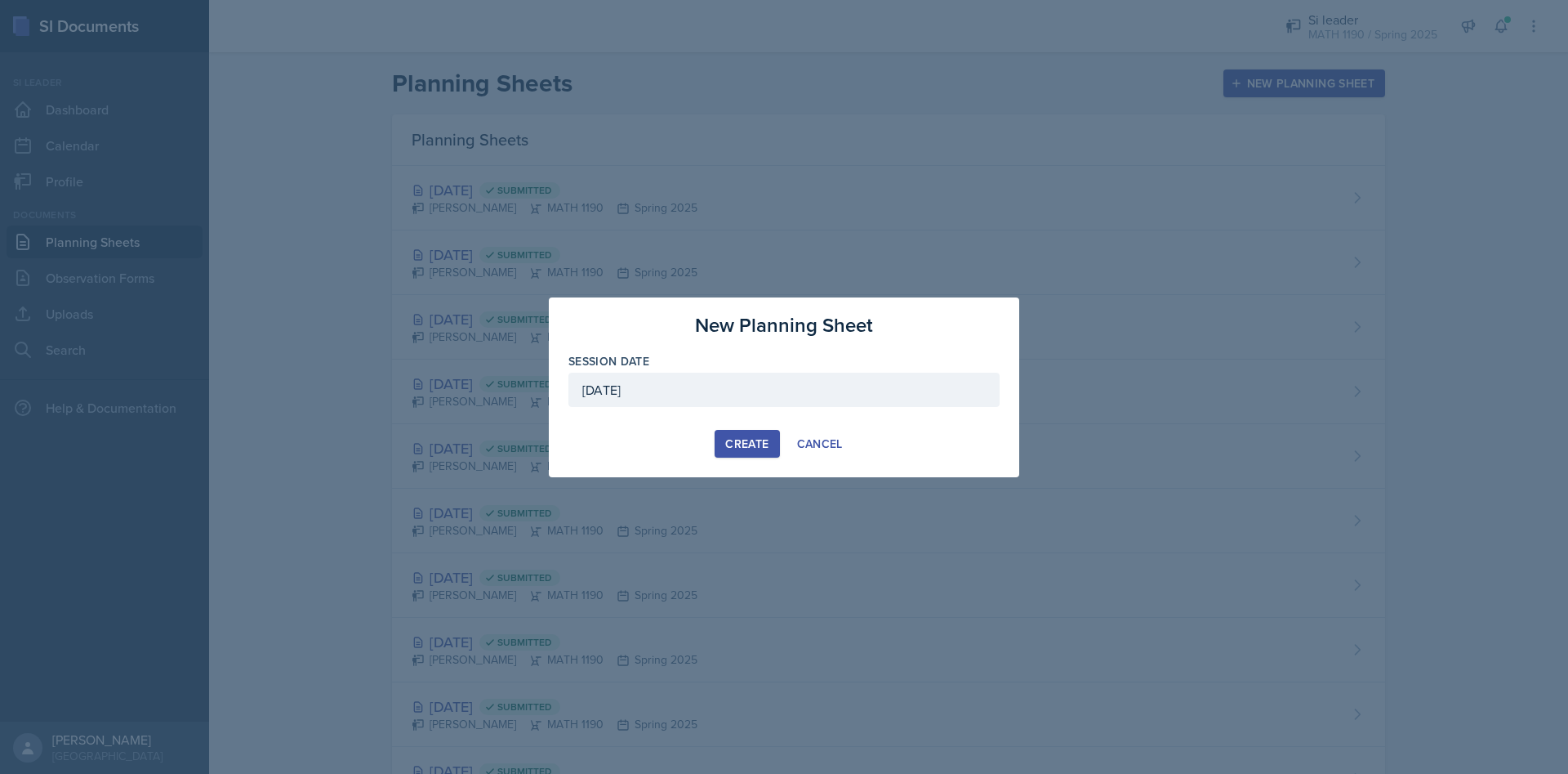
click at [740, 438] on div "Create" at bounding box center [747, 444] width 44 height 13
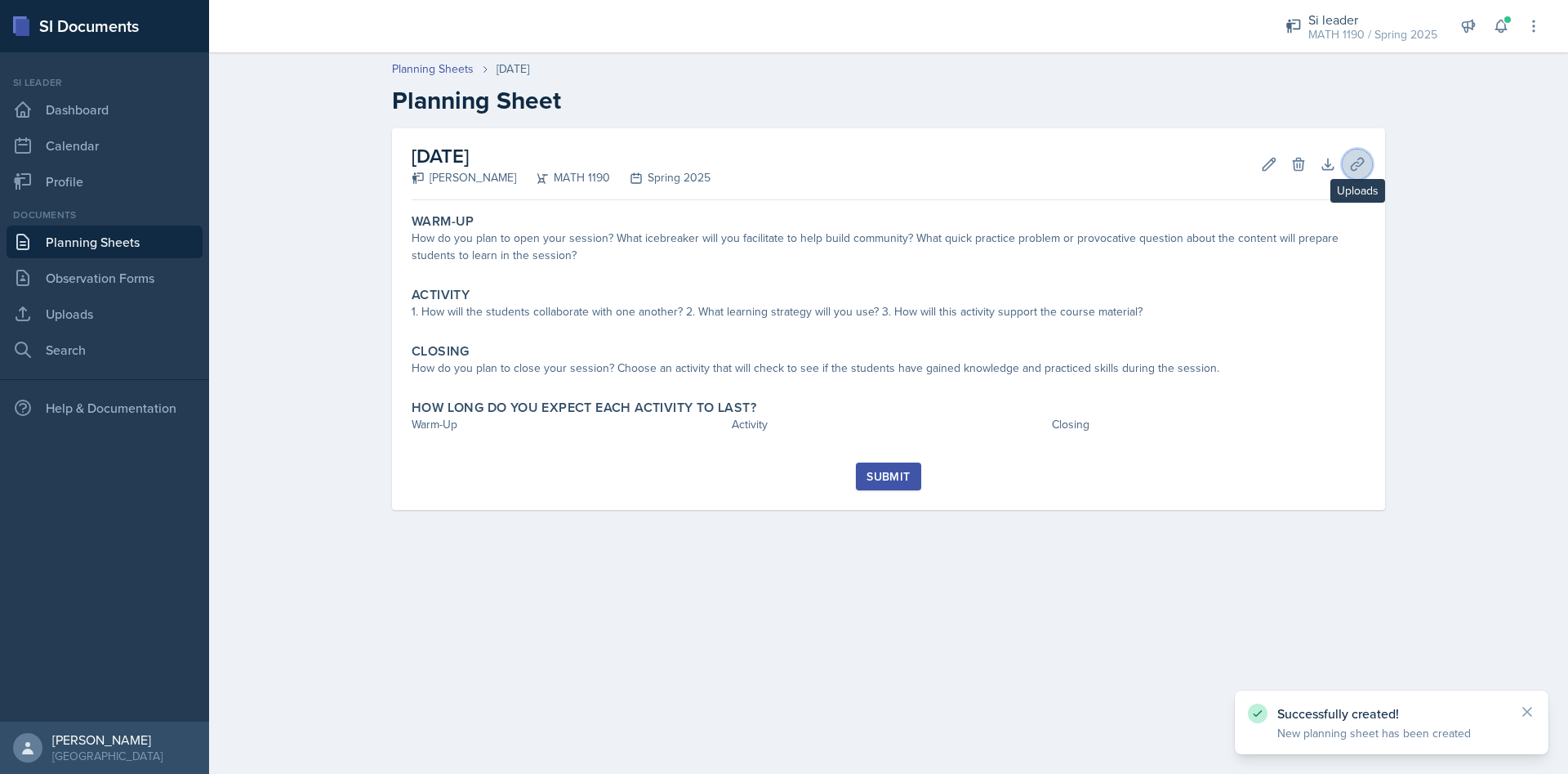
click at [1348, 166] on button "Uploads" at bounding box center [1357, 165] width 30 height 30
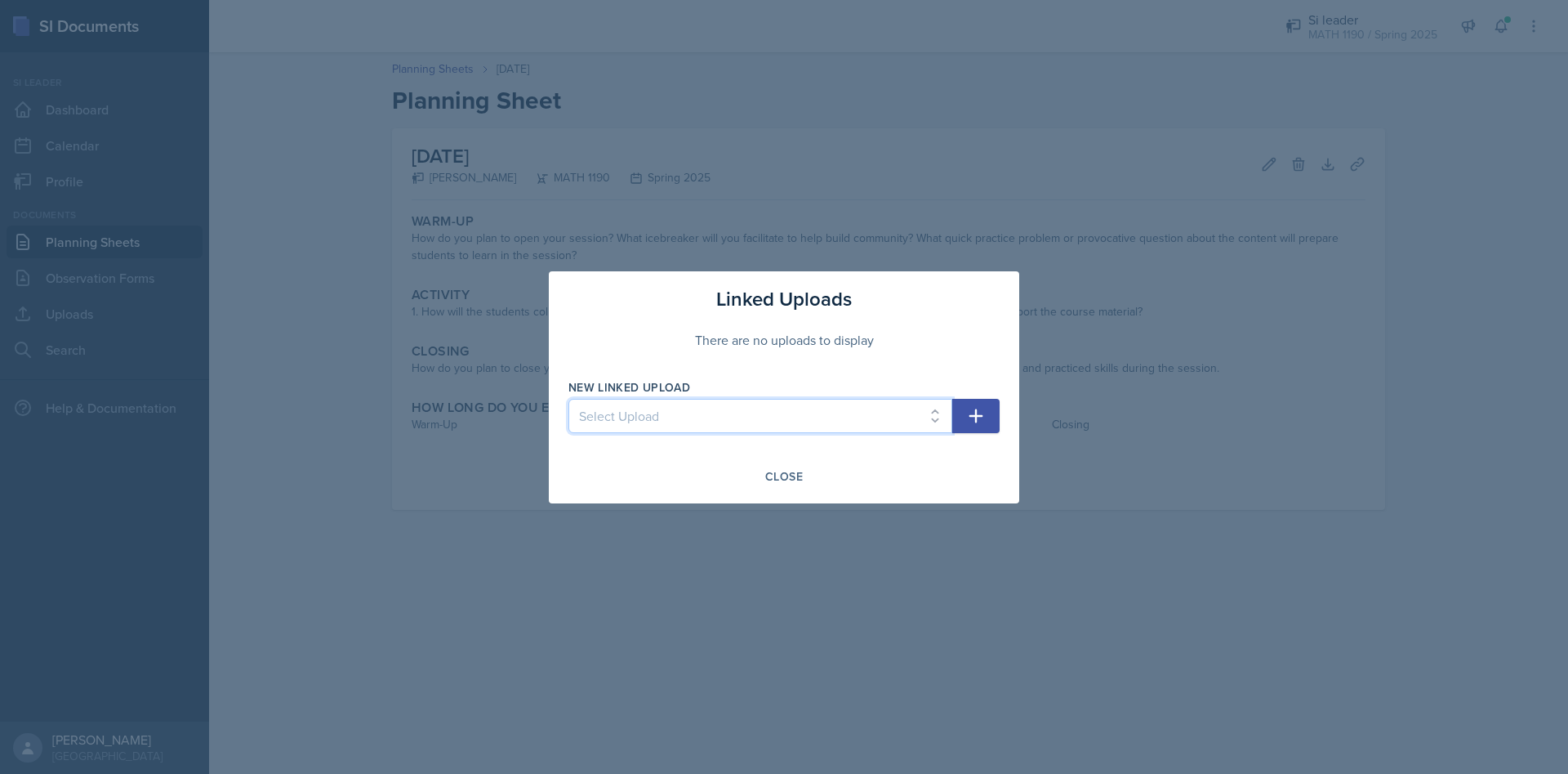
click at [568, 398] on select "Select Upload" at bounding box center [760, 415] width 384 height 34
click at [792, 470] on div "Close" at bounding box center [783, 476] width 37 height 13
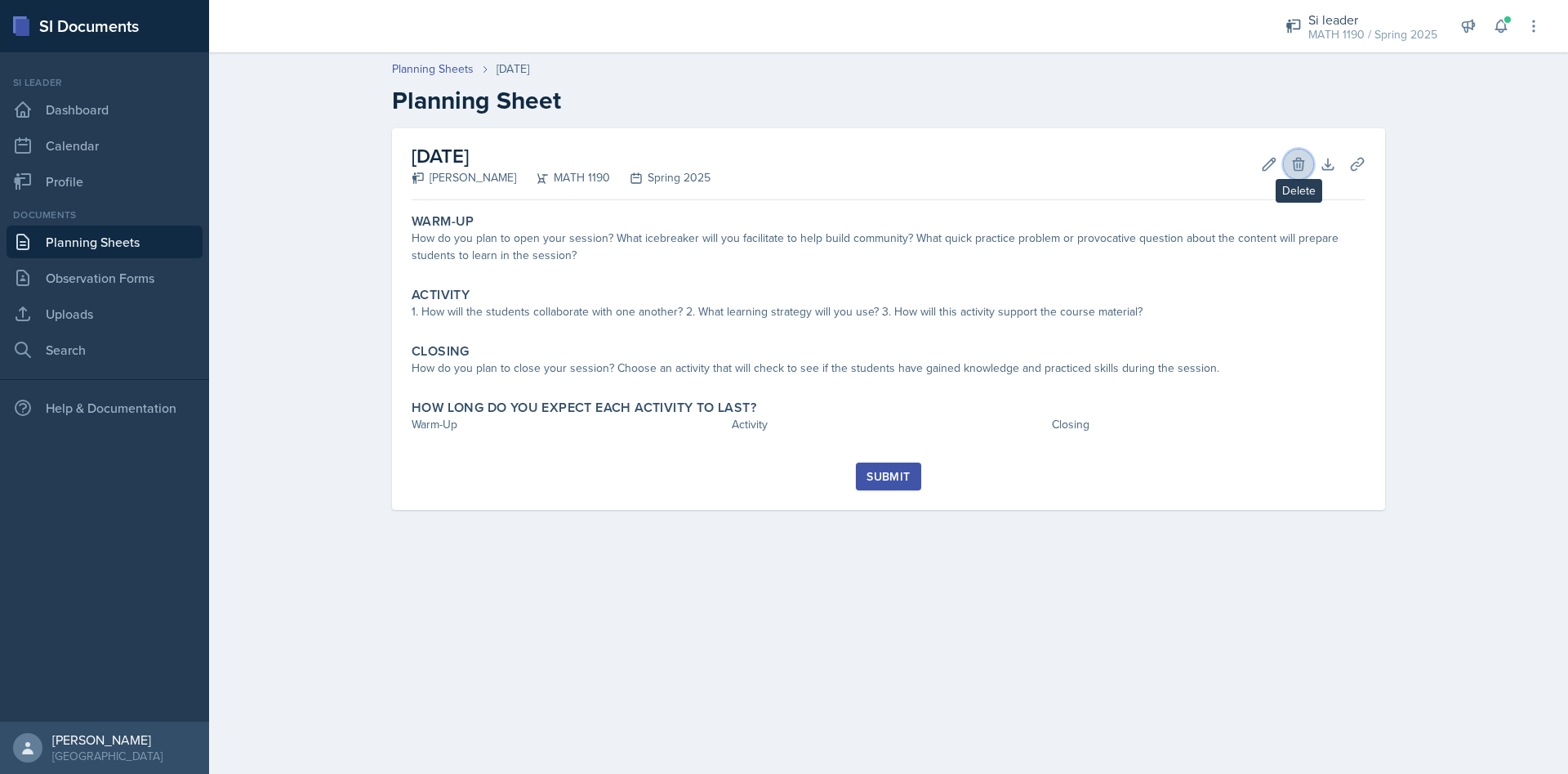
click at [1309, 163] on button "Delete" at bounding box center [1299, 165] width 30 height 30
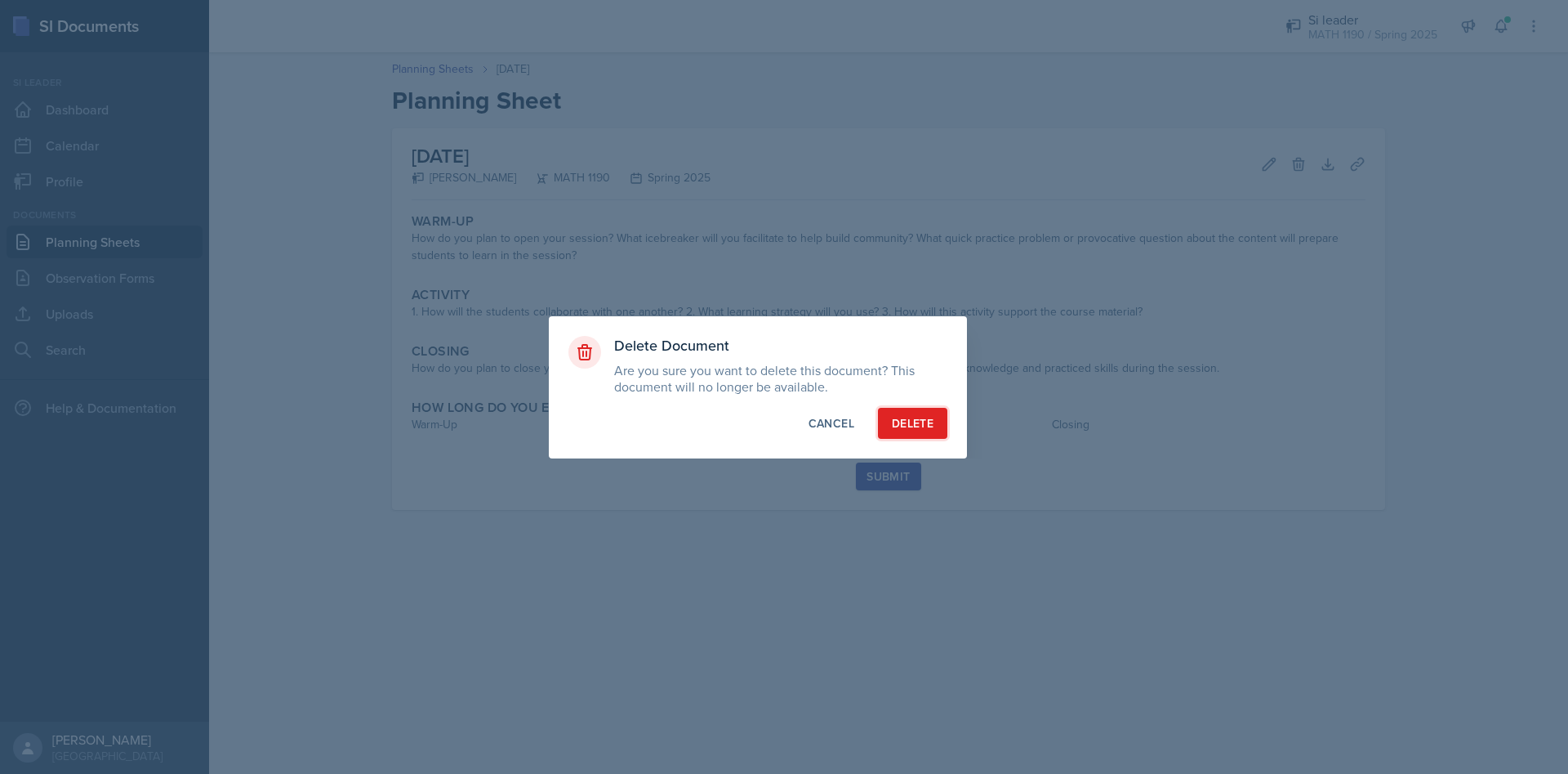
click at [908, 427] on div "Delete" at bounding box center [913, 423] width 42 height 17
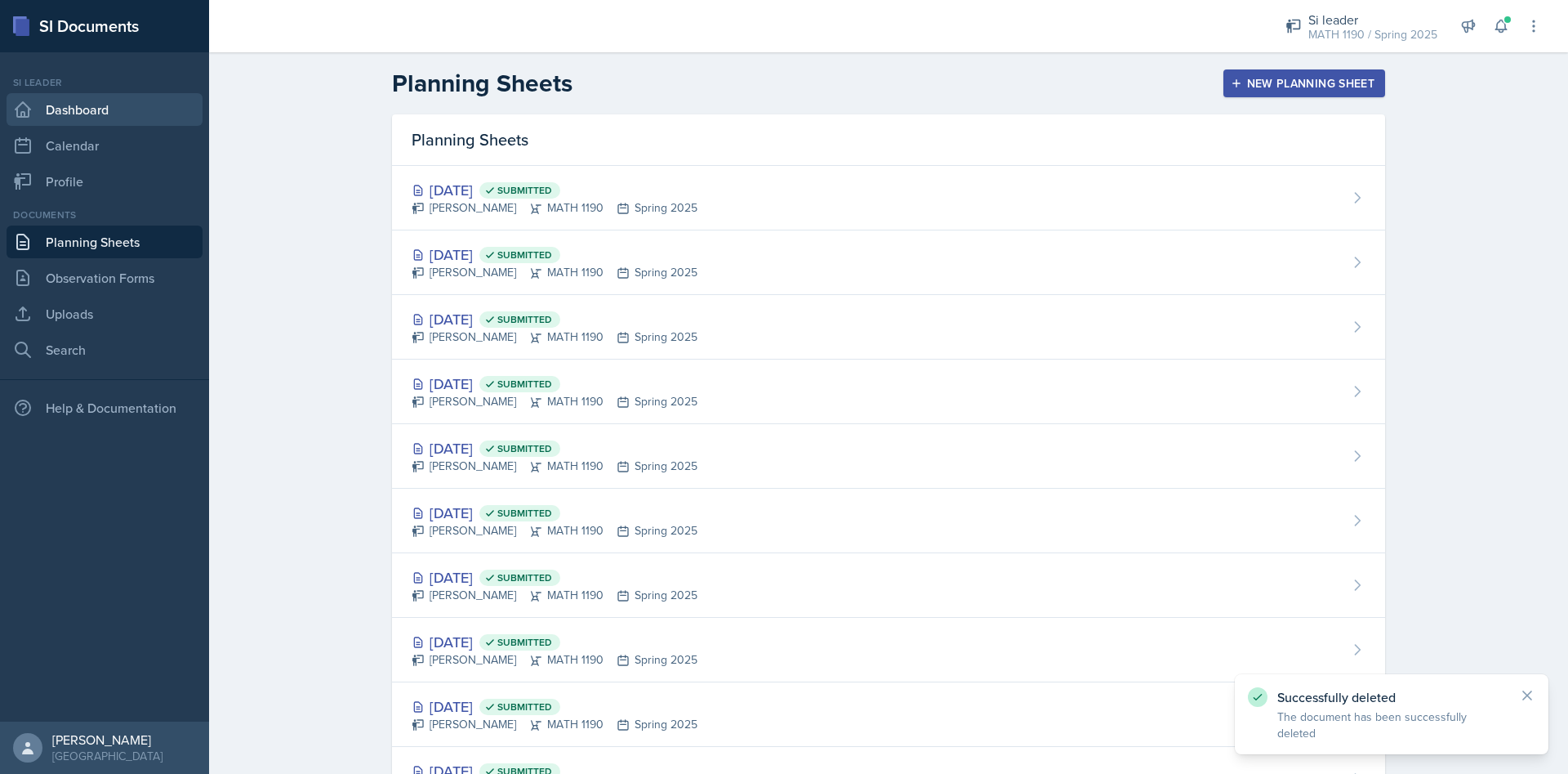
click at [83, 101] on link "Dashboard" at bounding box center [104, 109] width 196 height 32
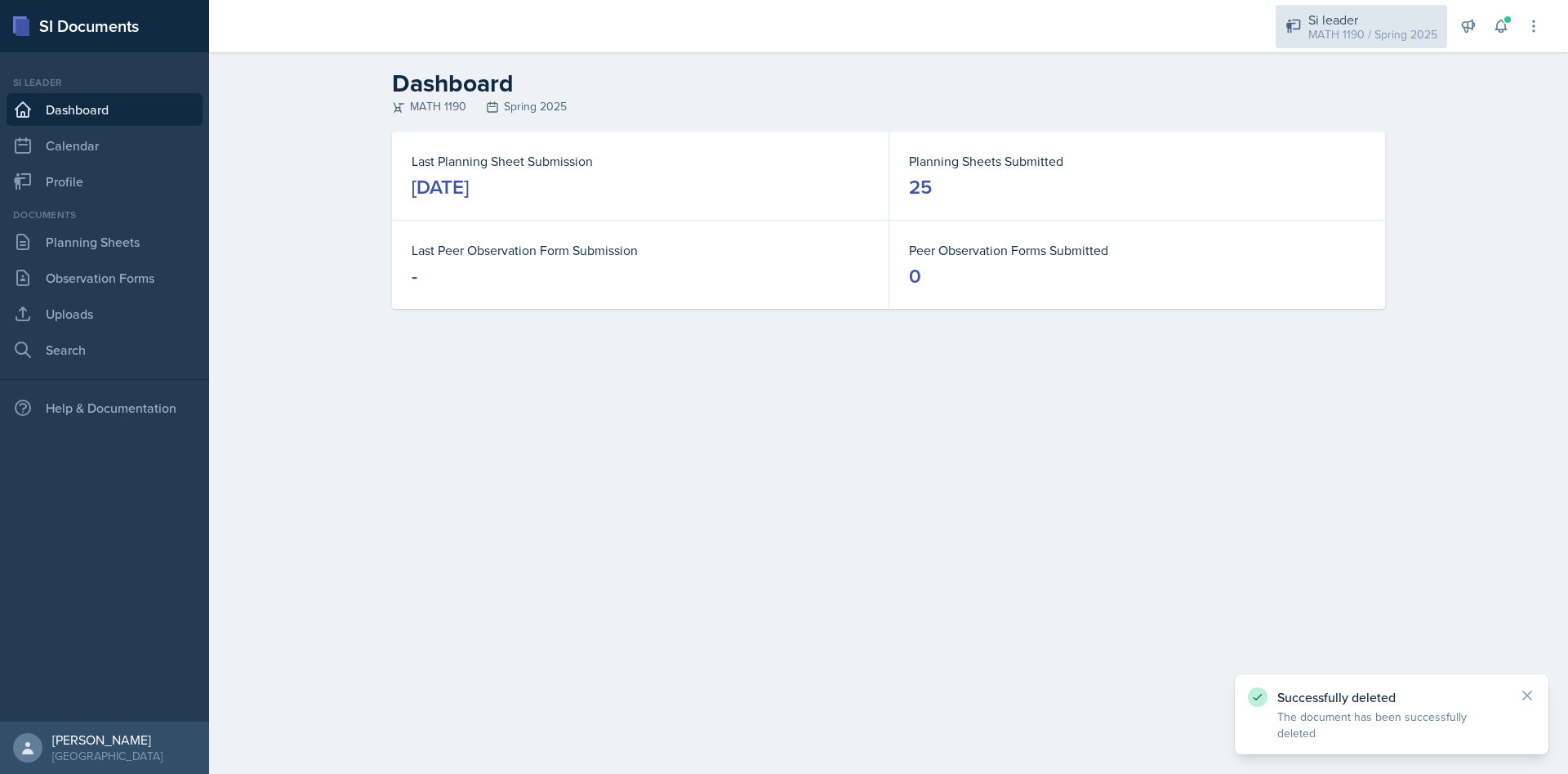
click at [1409, 21] on div "Si leader" at bounding box center [1373, 19] width 129 height 19
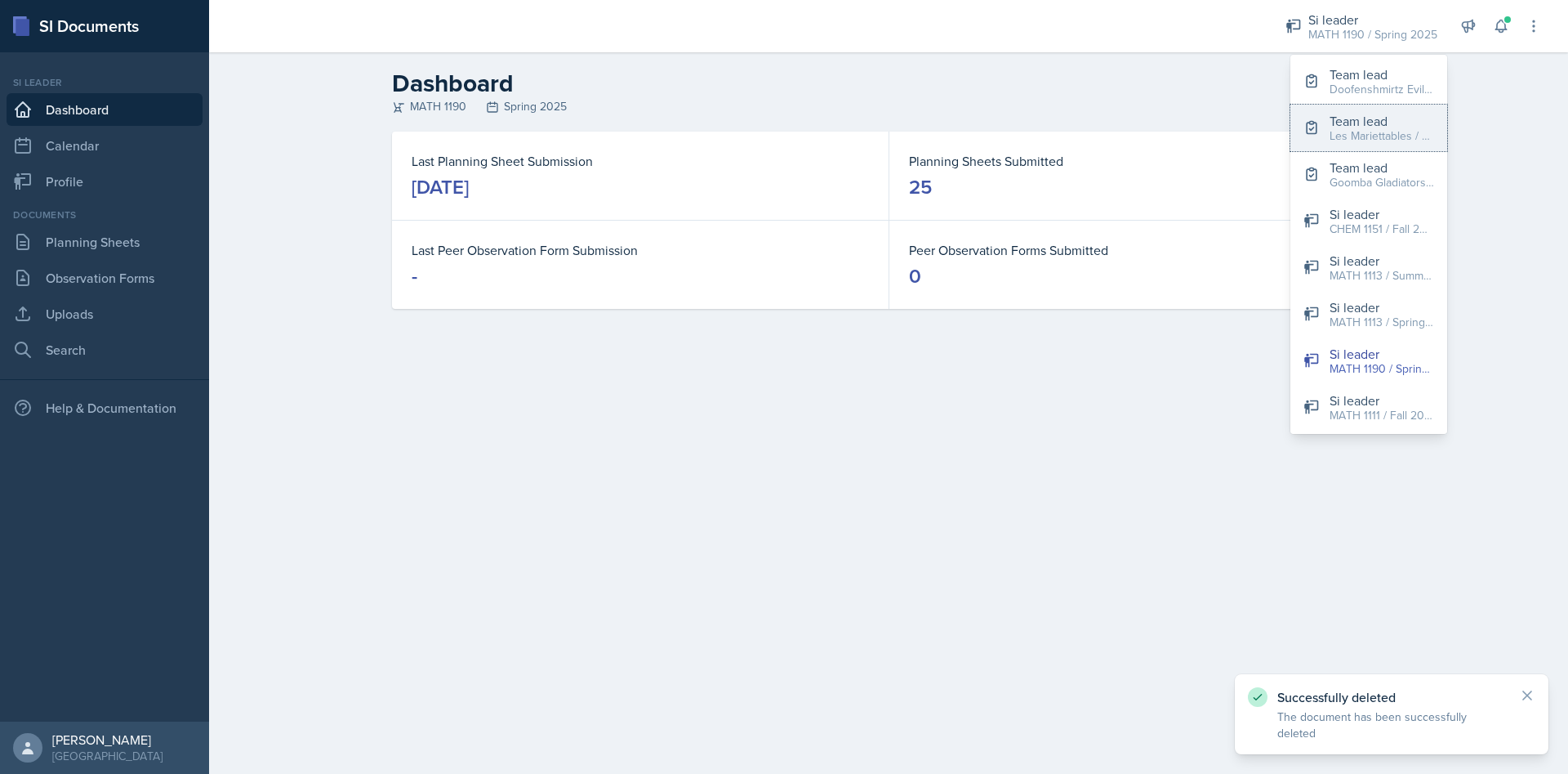
click at [1362, 115] on div "Team lead" at bounding box center [1382, 120] width 105 height 19
